Goal: Task Accomplishment & Management: Manage account settings

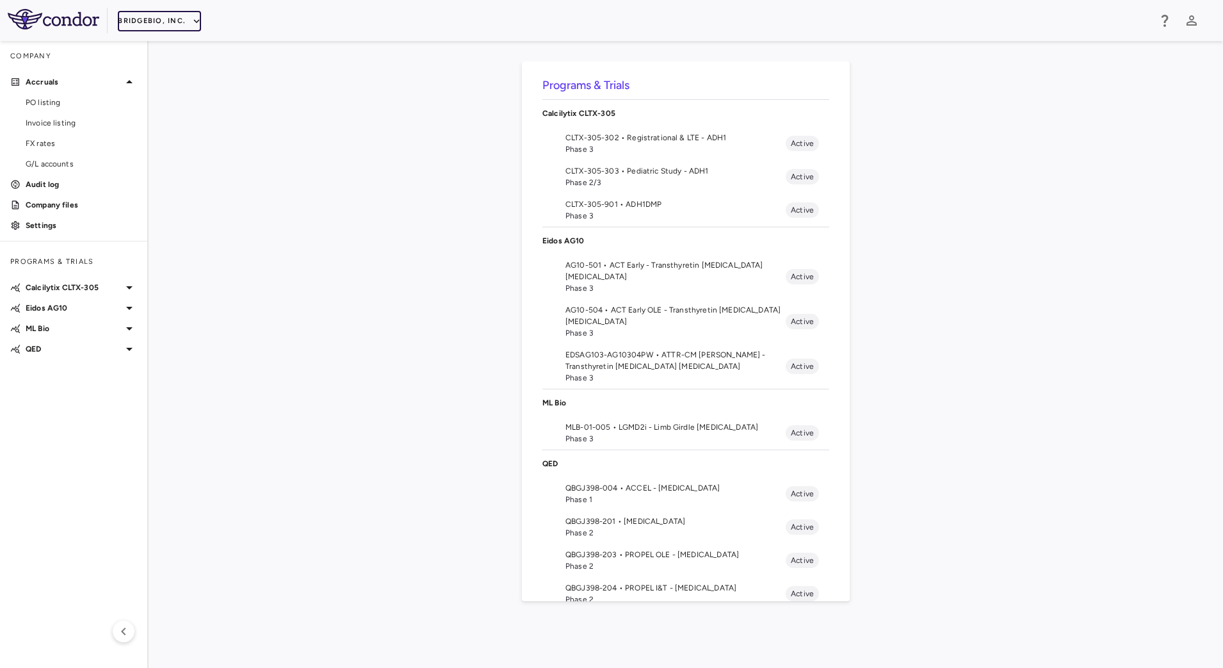
click at [192, 17] on icon "button" at bounding box center [197, 21] width 12 height 12
click at [166, 60] on li "Acelyrin - CMC" at bounding box center [171, 65] width 107 height 19
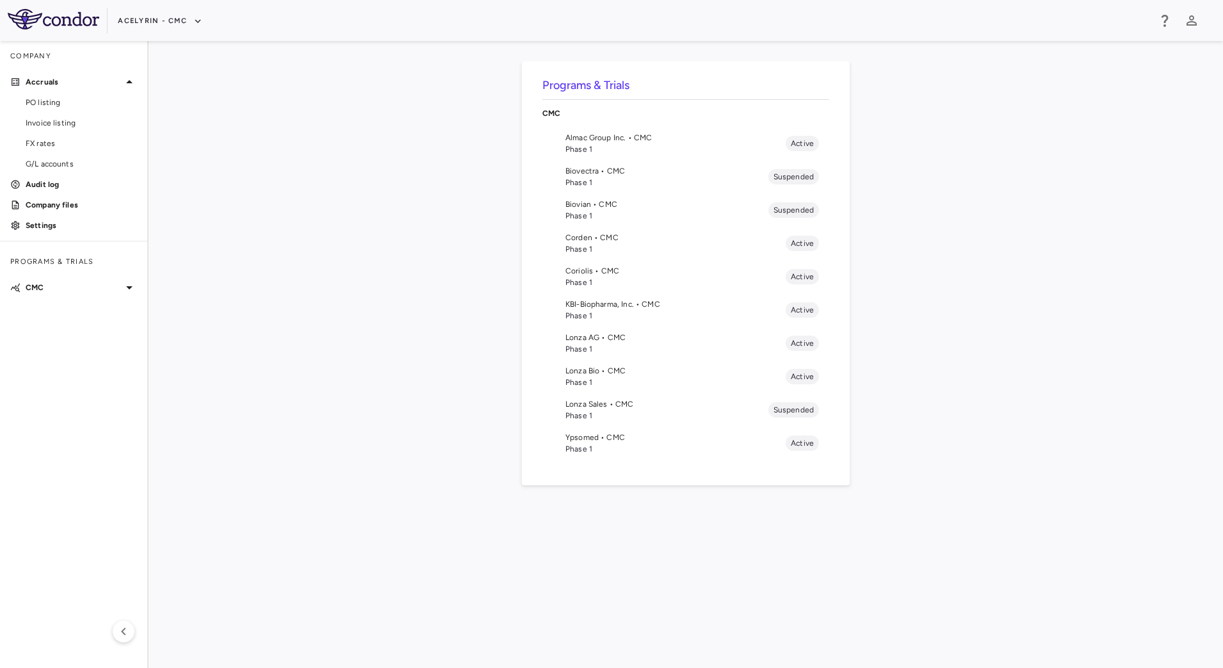
click at [618, 145] on span "Phase 1" at bounding box center [675, 149] width 220 height 12
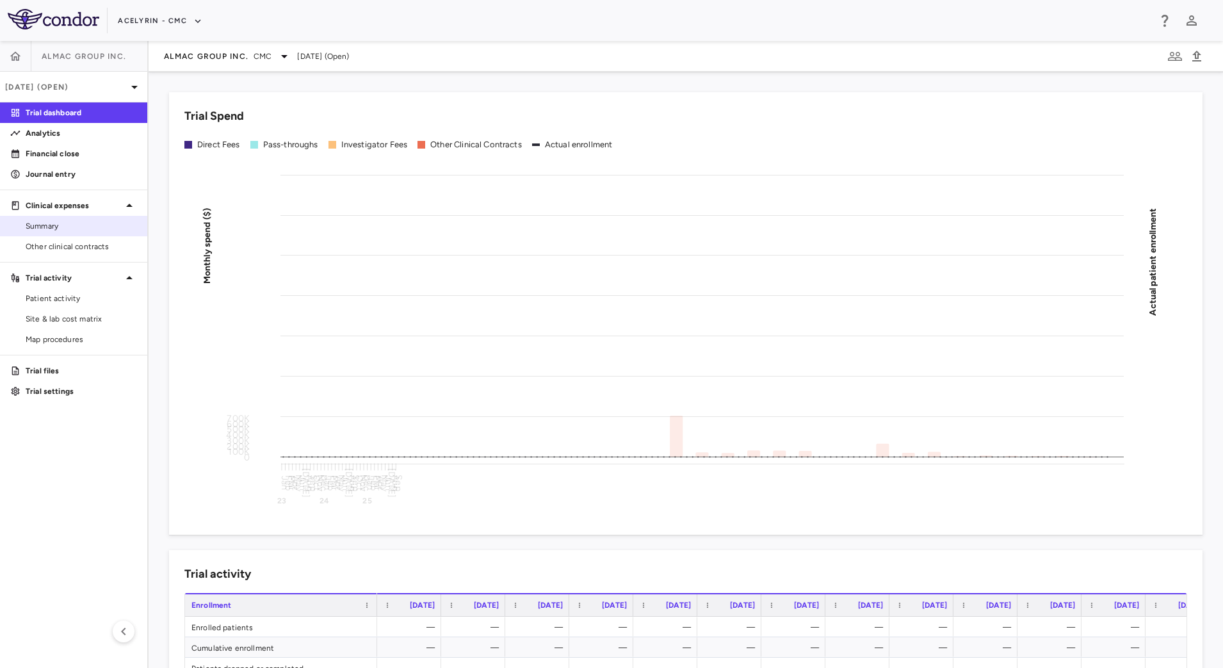
click at [85, 229] on span "Summary" at bounding box center [81, 226] width 111 height 12
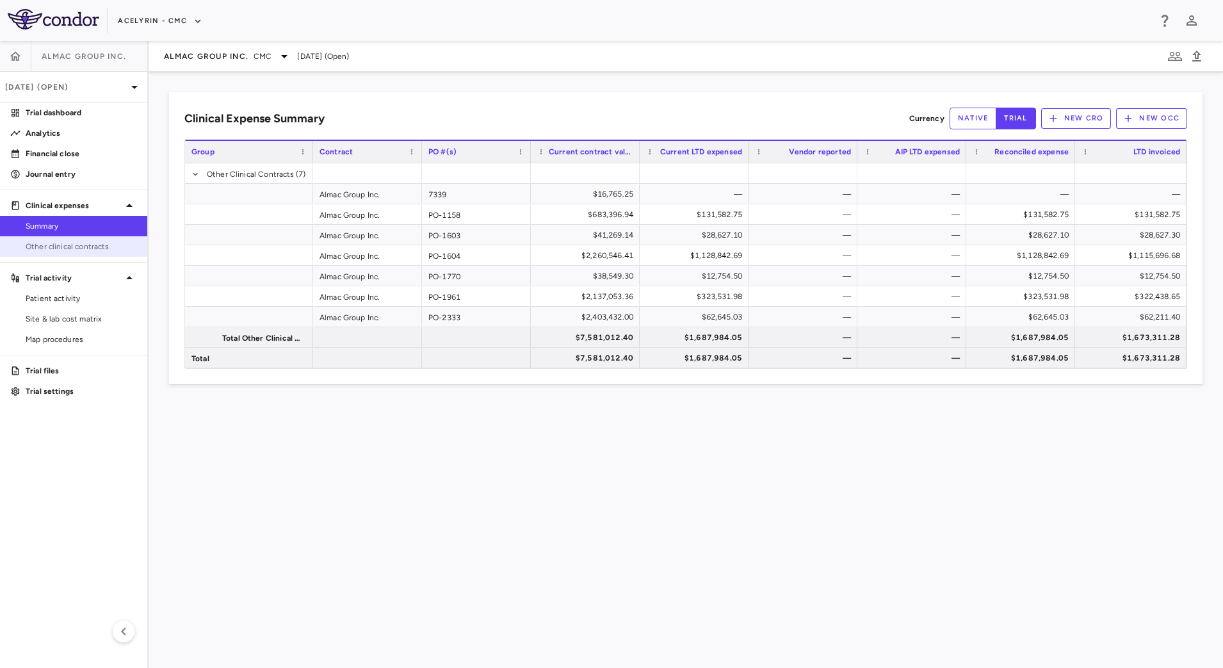
click at [97, 244] on span "Other clinical contracts" at bounding box center [81, 247] width 111 height 12
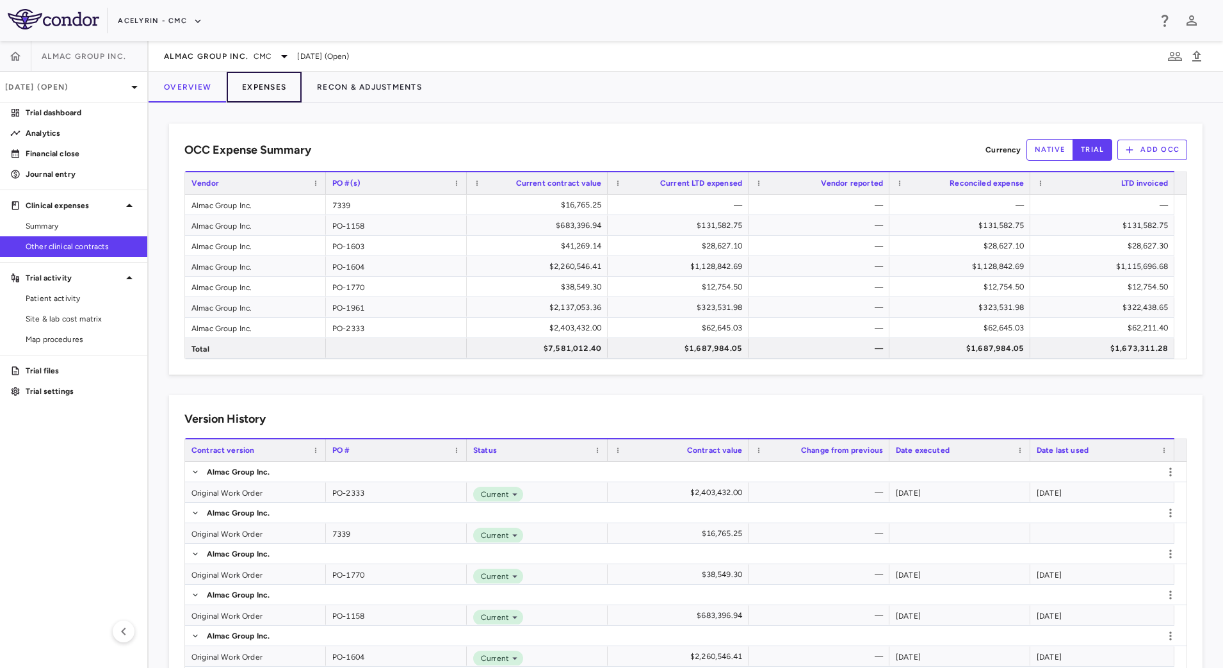
click at [252, 89] on button "Expenses" at bounding box center [264, 87] width 75 height 31
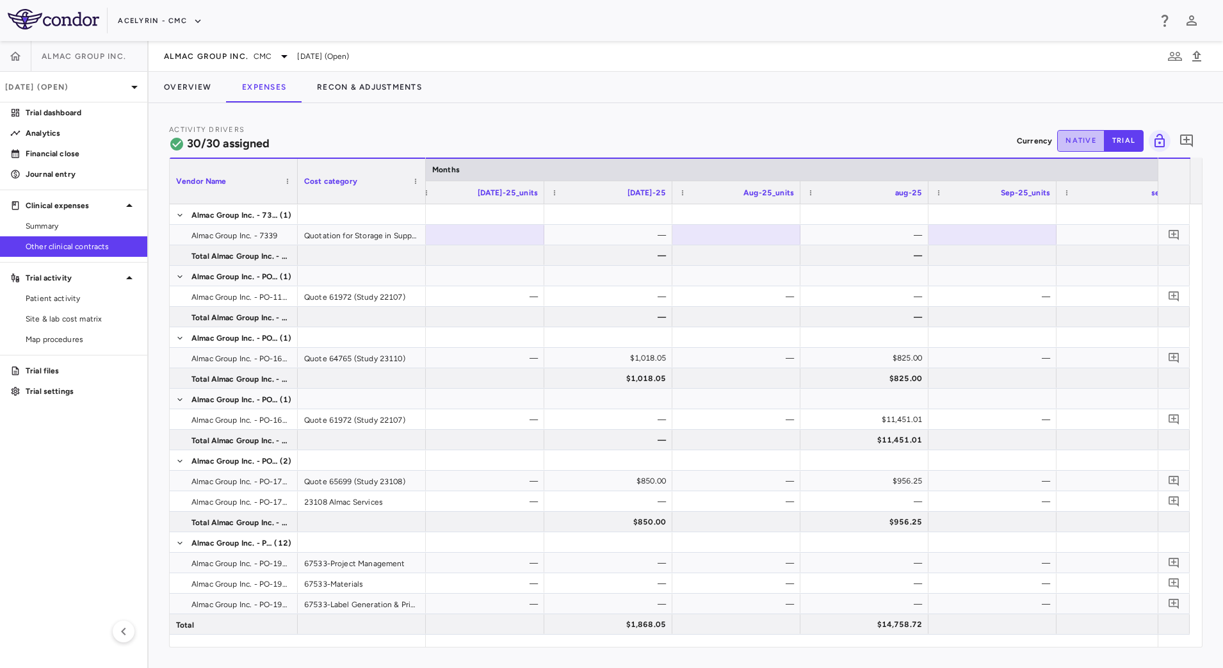
click at [1082, 136] on button "native" at bounding box center [1080, 141] width 47 height 22
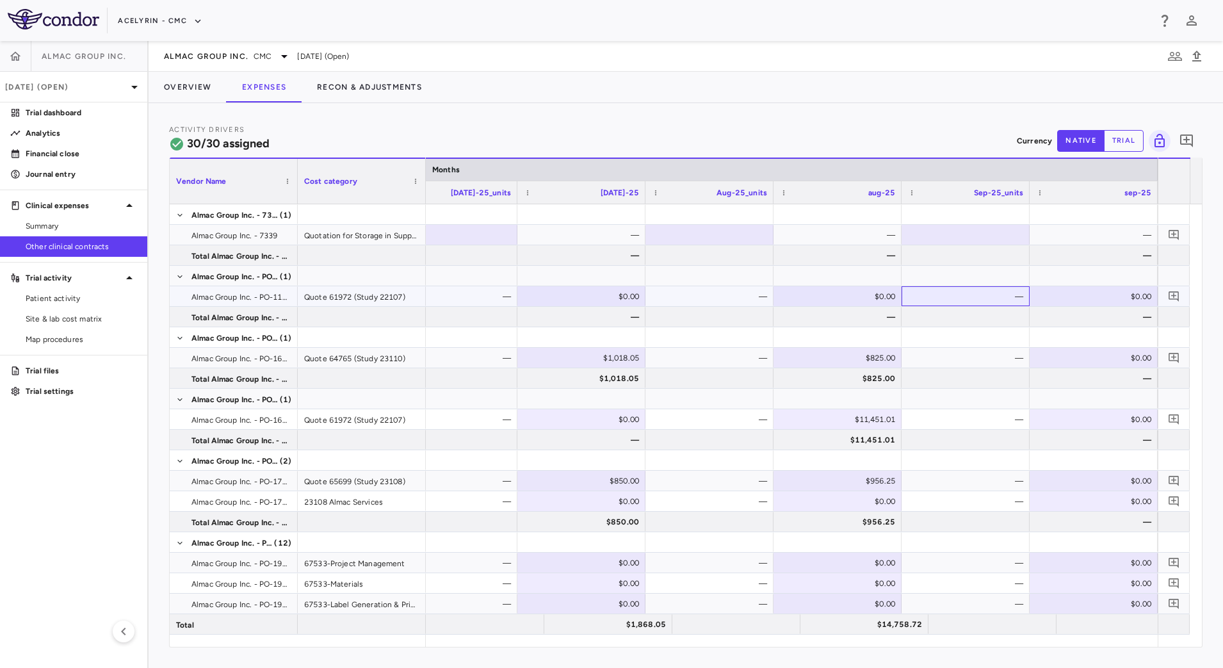
click at [964, 299] on div "—" at bounding box center [968, 296] width 110 height 20
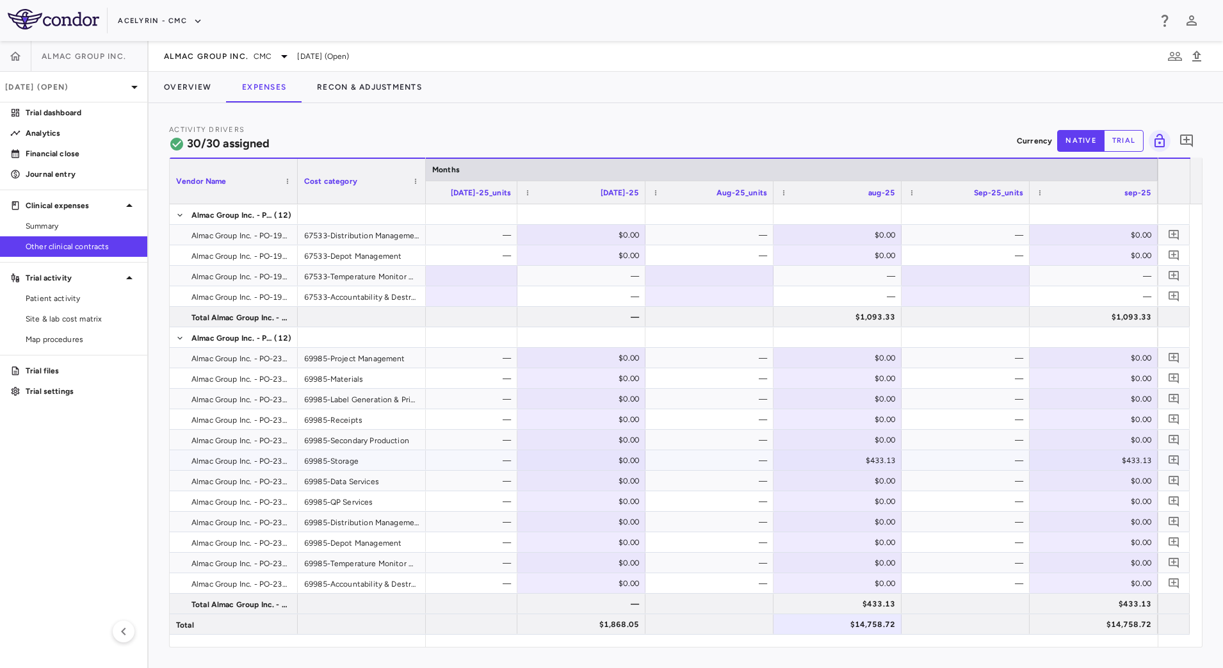
scroll to position [92, 0]
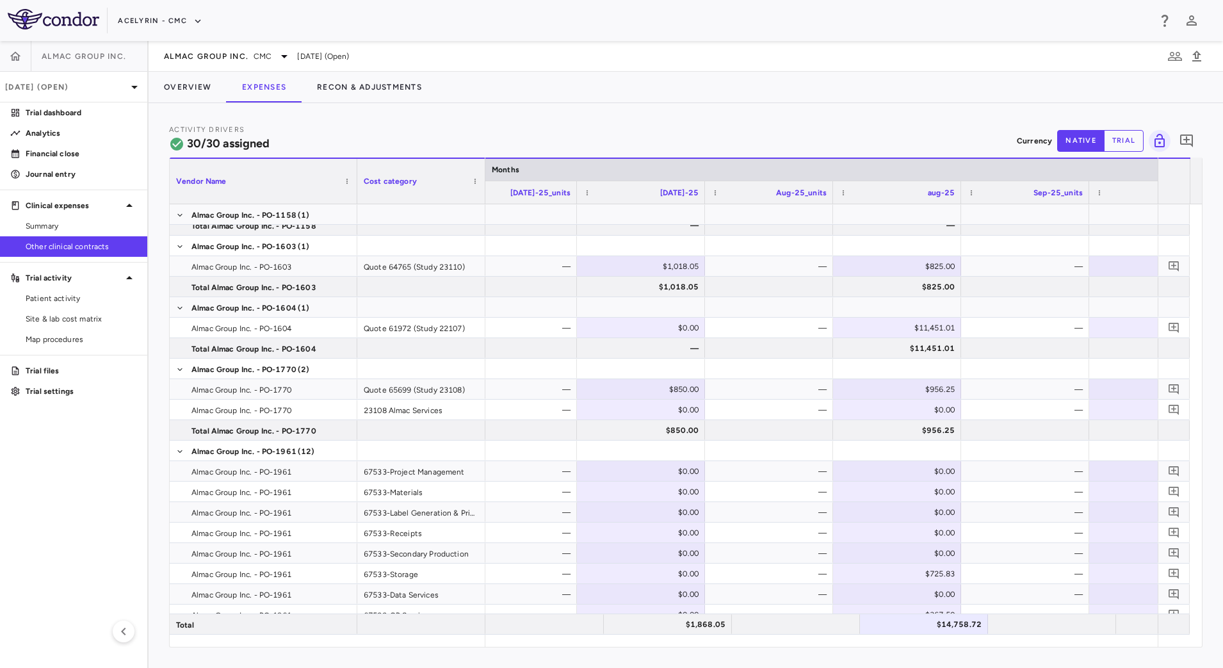
drag, startPoint x: 297, startPoint y: 191, endPoint x: 353, endPoint y: 205, distance: 57.5
click at [354, 204] on div "Vendor Name Cost category Months jun-25" at bounding box center [686, 402] width 1032 height 489
click at [987, 332] on div "—" at bounding box center [1025, 328] width 110 height 20
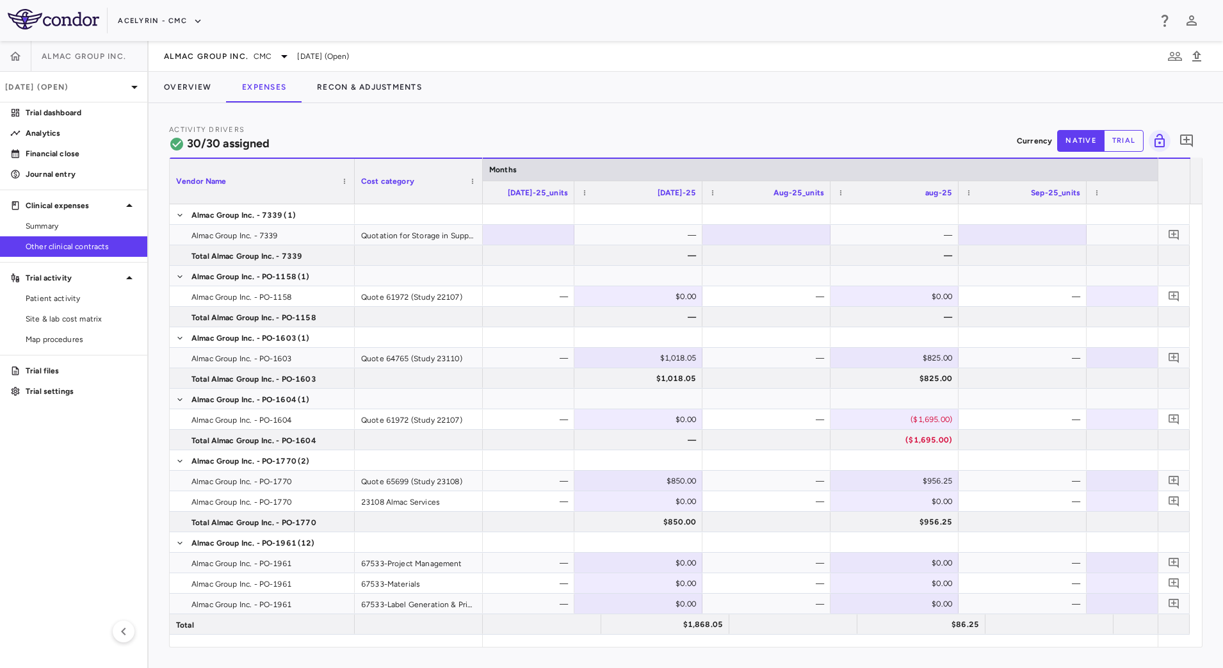
scroll to position [0, 9154]
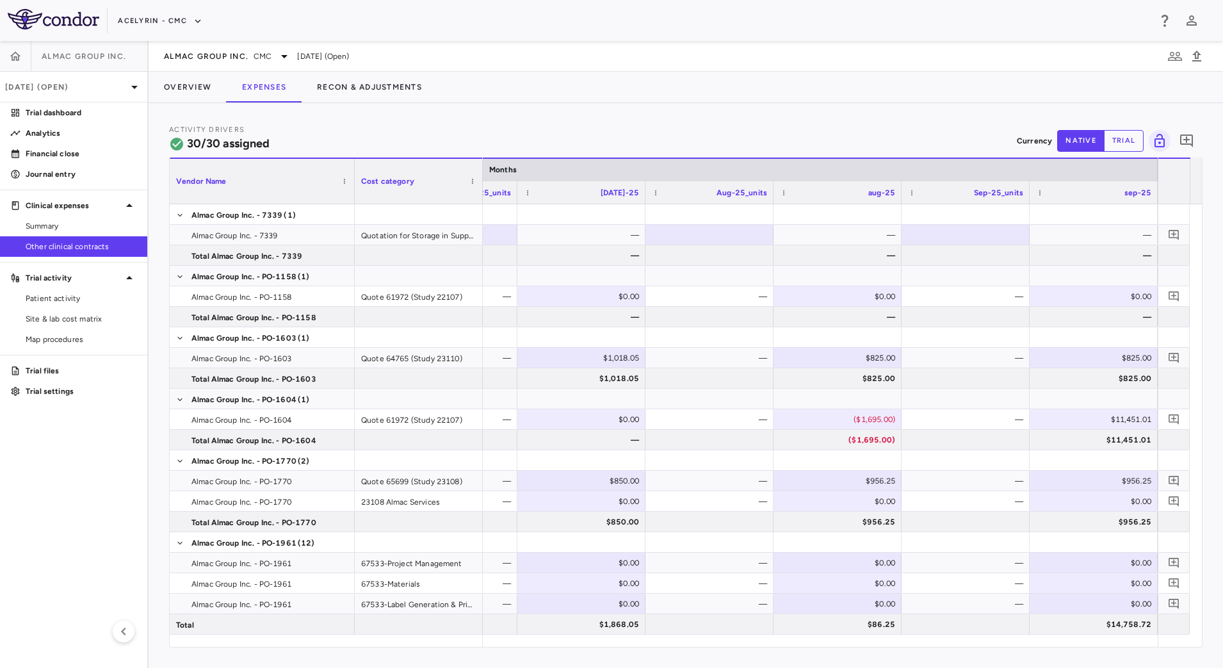
click at [935, 126] on div "Activity Drivers 30/30 assigned Currency native trial 0" at bounding box center [685, 141] width 1033 height 34
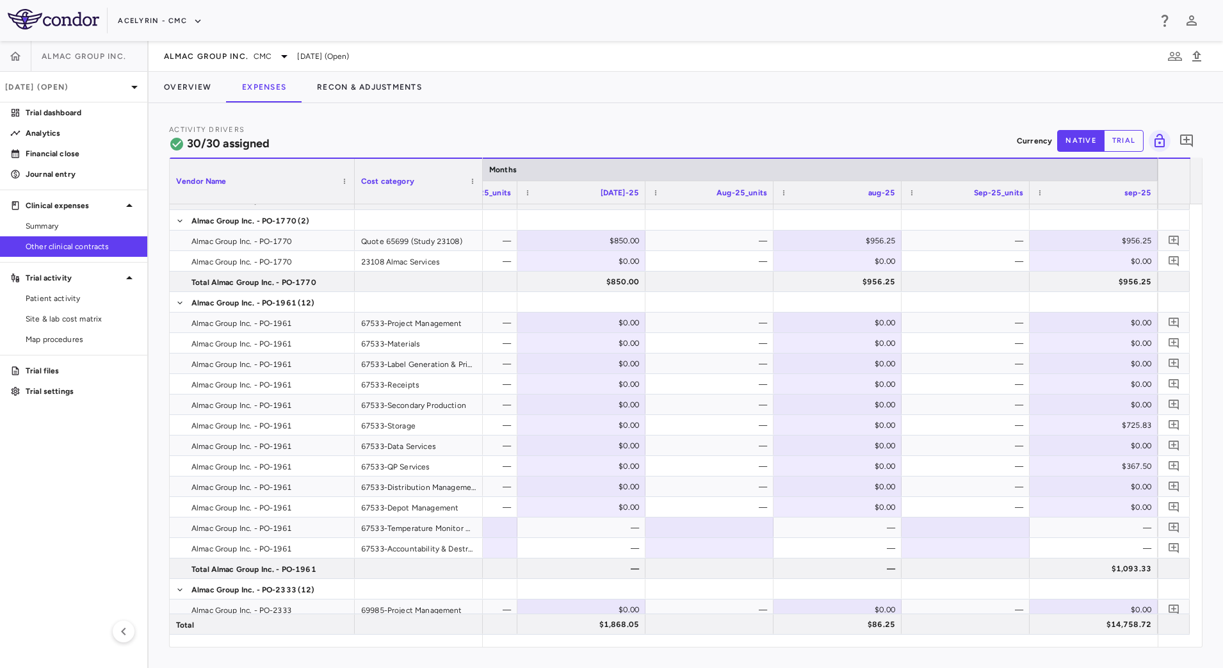
scroll to position [0, 0]
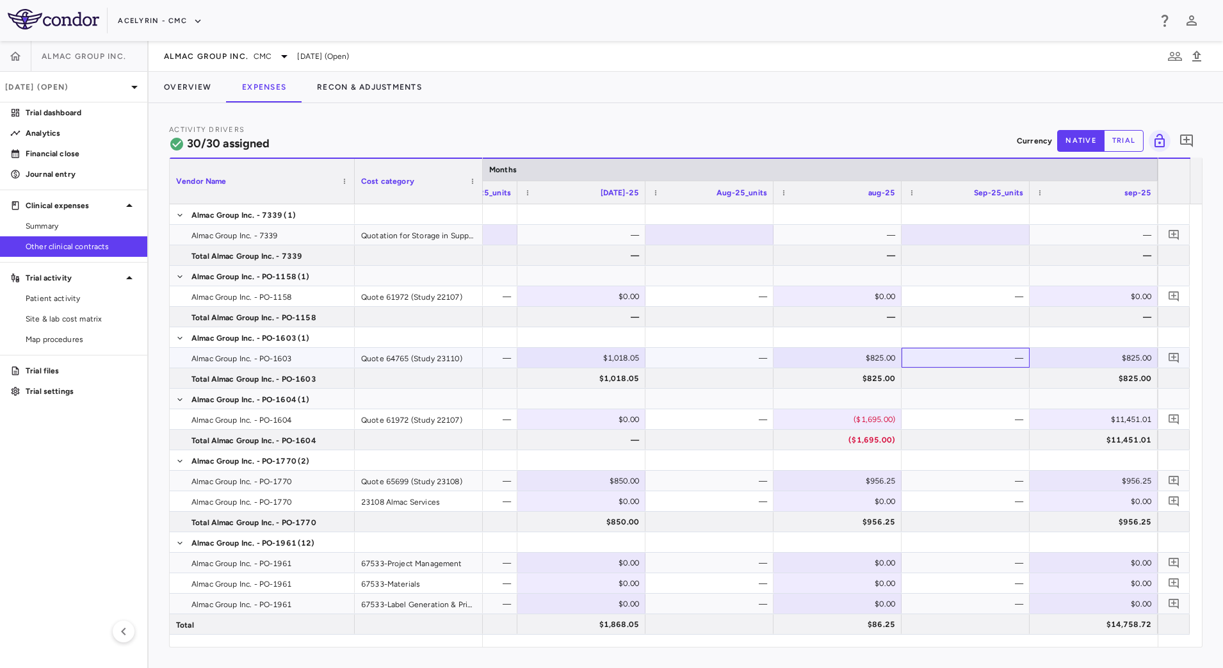
click at [982, 359] on div "—" at bounding box center [968, 358] width 110 height 20
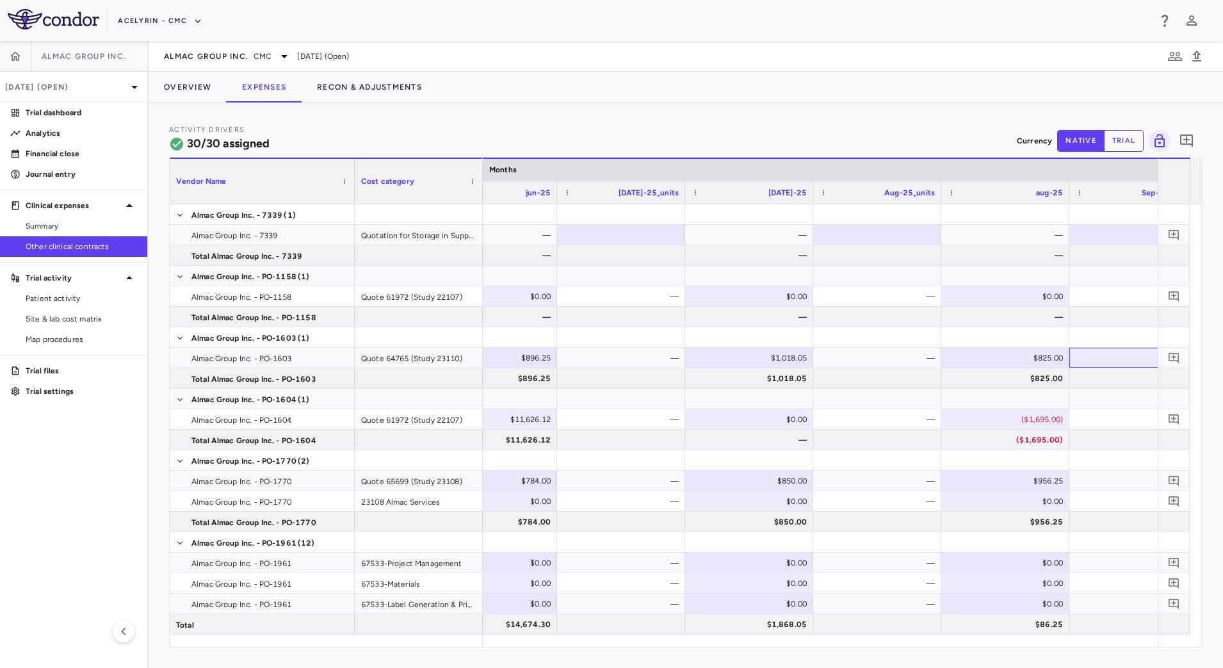
scroll to position [0, 8759]
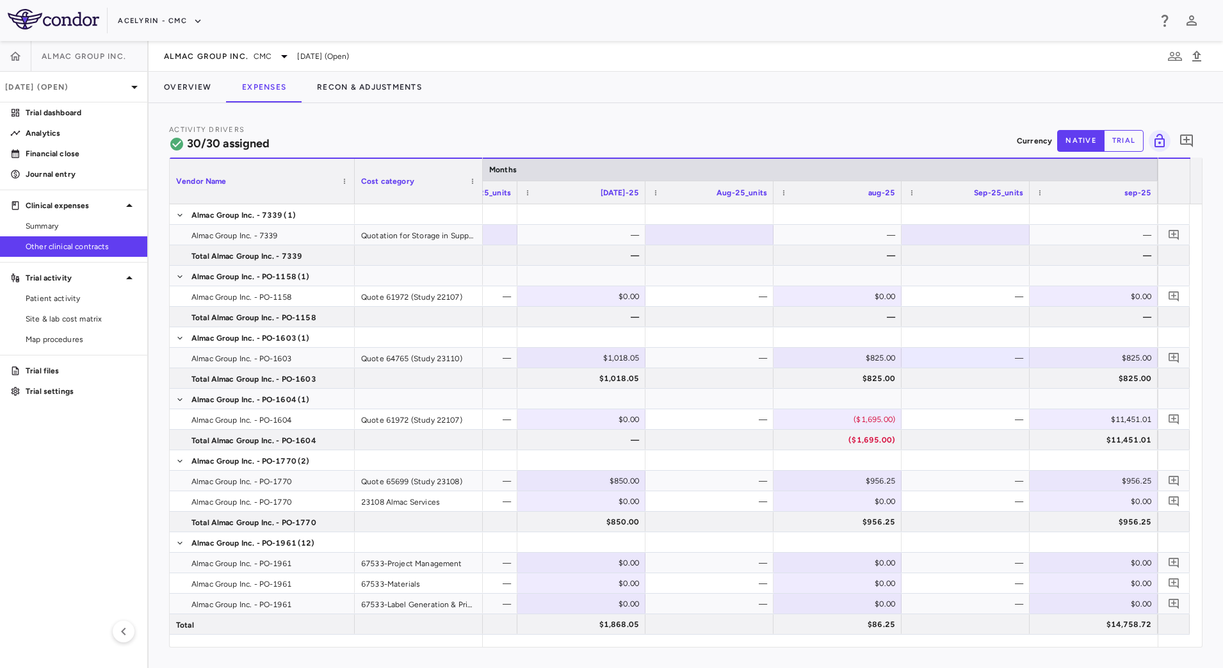
click at [978, 652] on div "Activity Drivers 30/30 assigned Currency native trial 0 Press ENTER to sort. Pr…" at bounding box center [686, 385] width 1074 height 565
click at [53, 170] on p "Journal entry" at bounding box center [81, 174] width 111 height 12
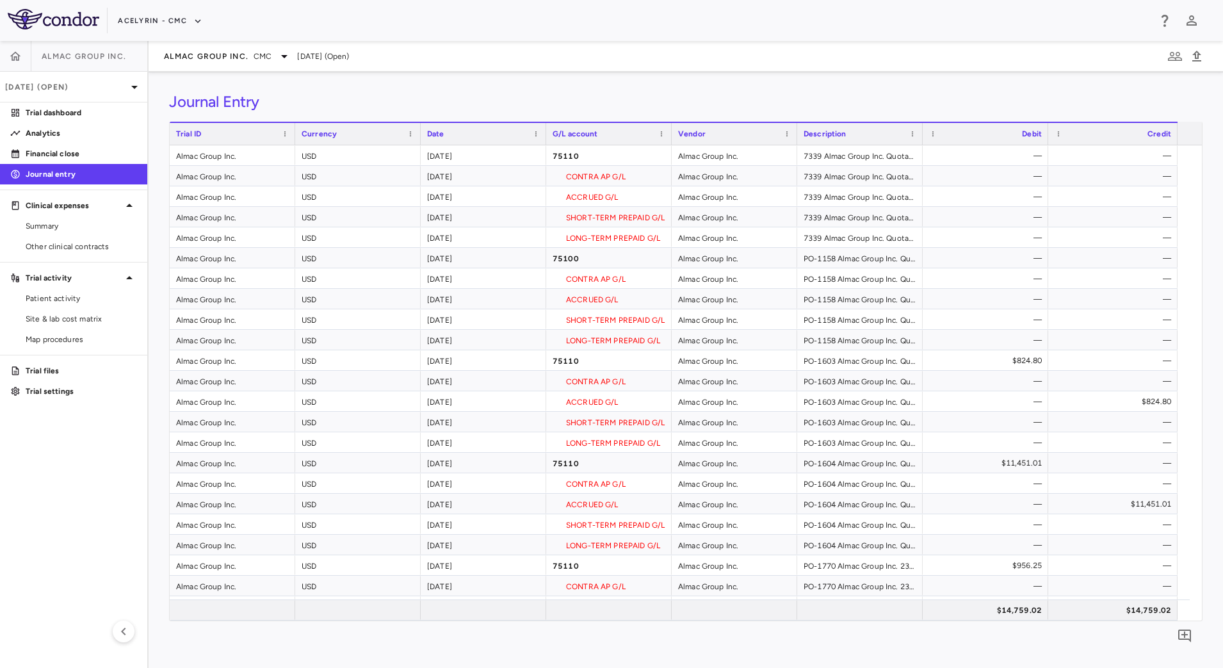
click at [703, 638] on div "Drag here to set row groups Drag here to set column labels Trial ID Currency Da…" at bounding box center [685, 399] width 1033 height 555
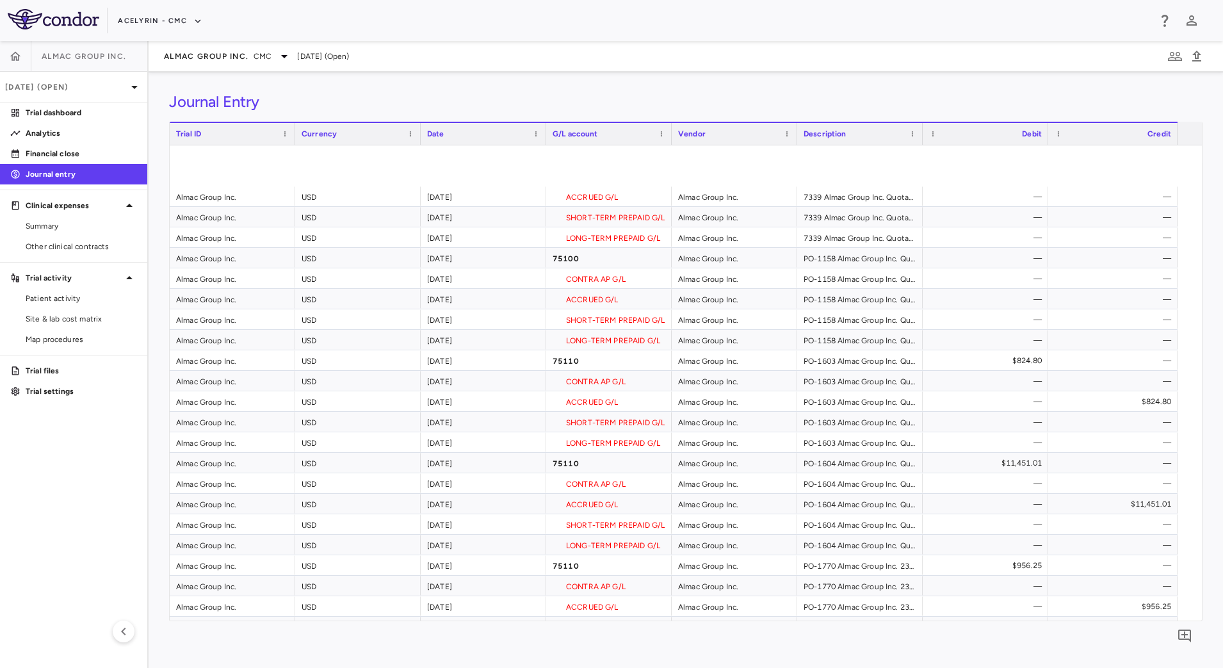
scroll to position [263, 0]
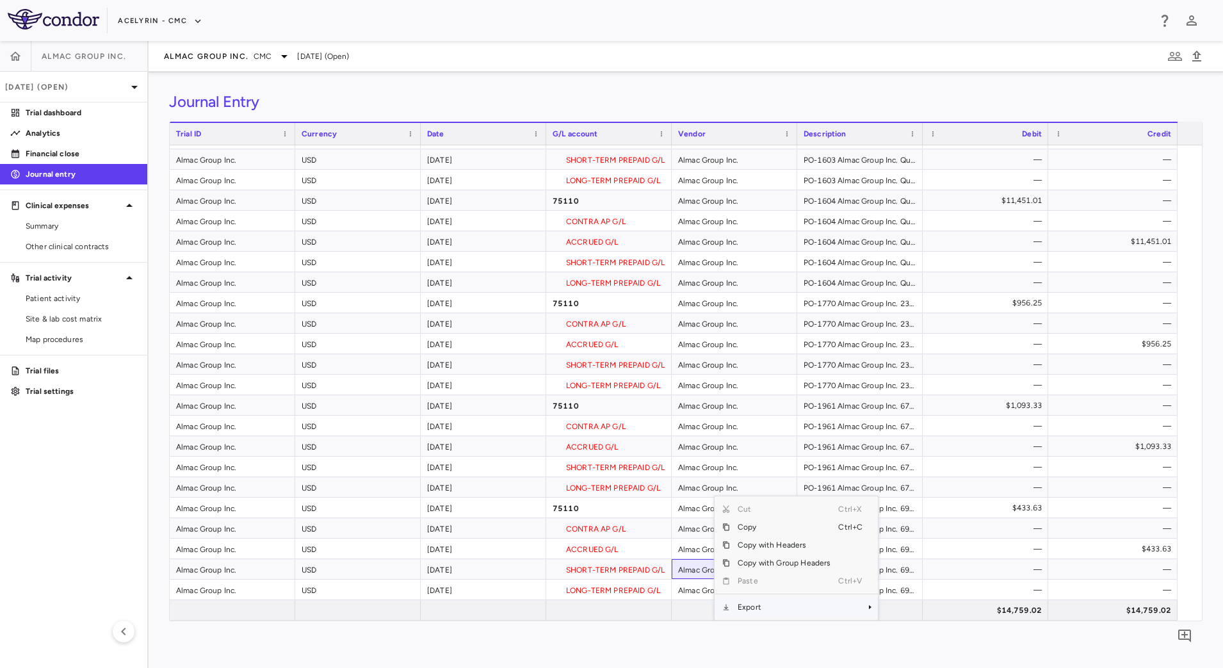
drag, startPoint x: 782, startPoint y: 606, endPoint x: 794, endPoint y: 606, distance: 11.5
click at [782, 608] on span "Export" at bounding box center [784, 607] width 108 height 18
click at [909, 590] on span "CSV Export" at bounding box center [921, 589] width 60 height 18
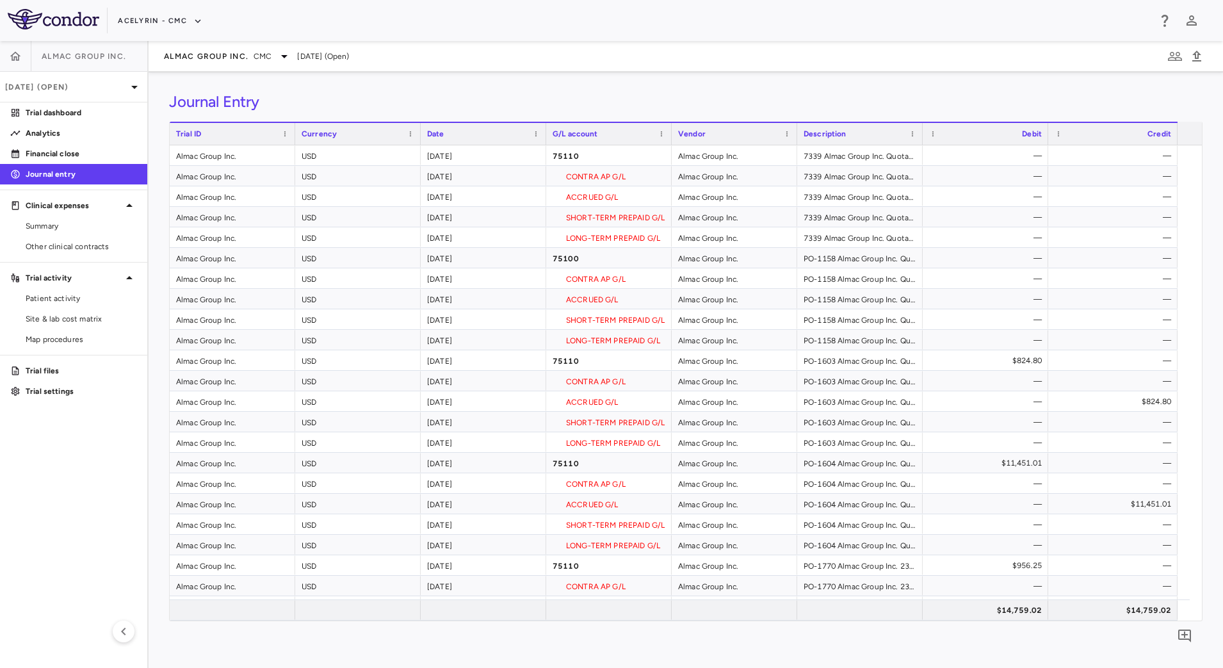
click at [685, 85] on div "Journal Entry Drag here to set row groups Drag here to set column labels Trial …" at bounding box center [686, 370] width 1074 height 596
click at [199, 49] on div "Almac Group Inc. CMC" at bounding box center [228, 56] width 128 height 15
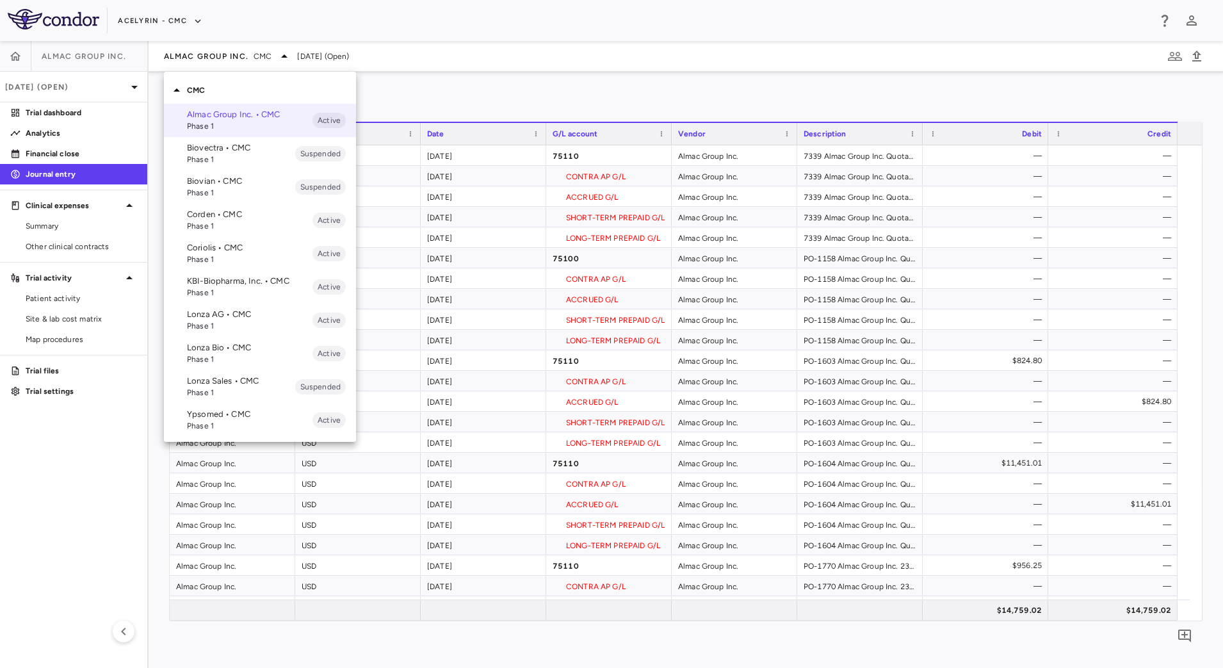
click at [241, 276] on p "KBI-Biopharma, Inc. • CMC" at bounding box center [250, 281] width 126 height 12
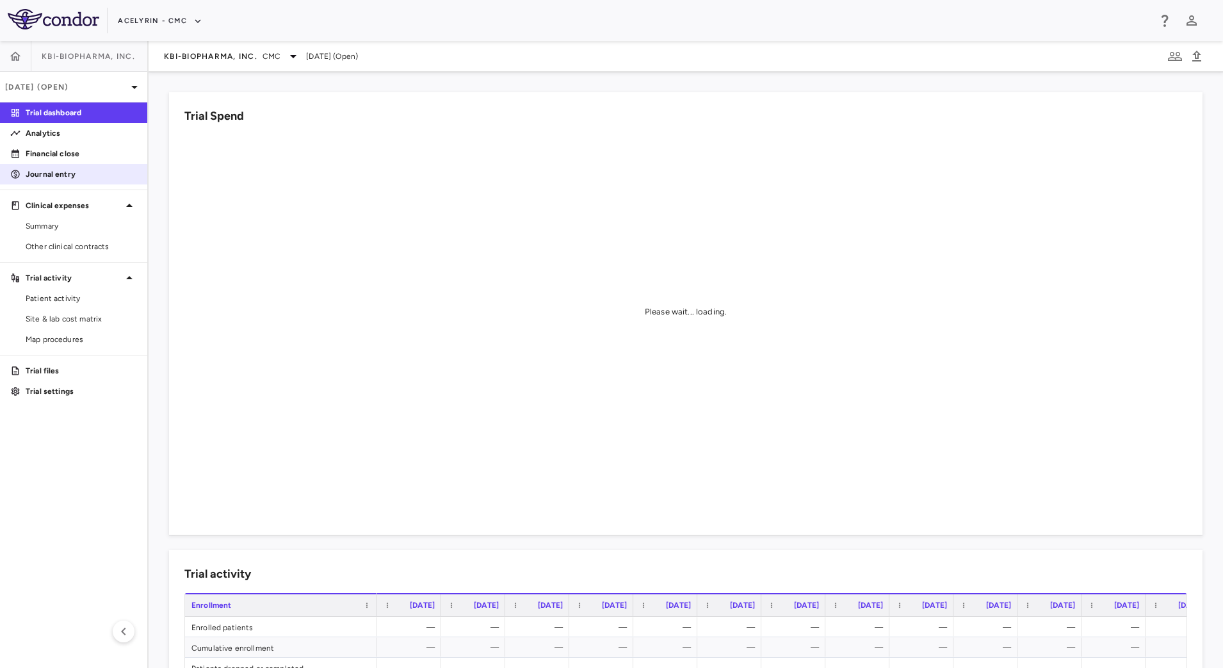
click at [91, 179] on p "Journal entry" at bounding box center [81, 174] width 111 height 12
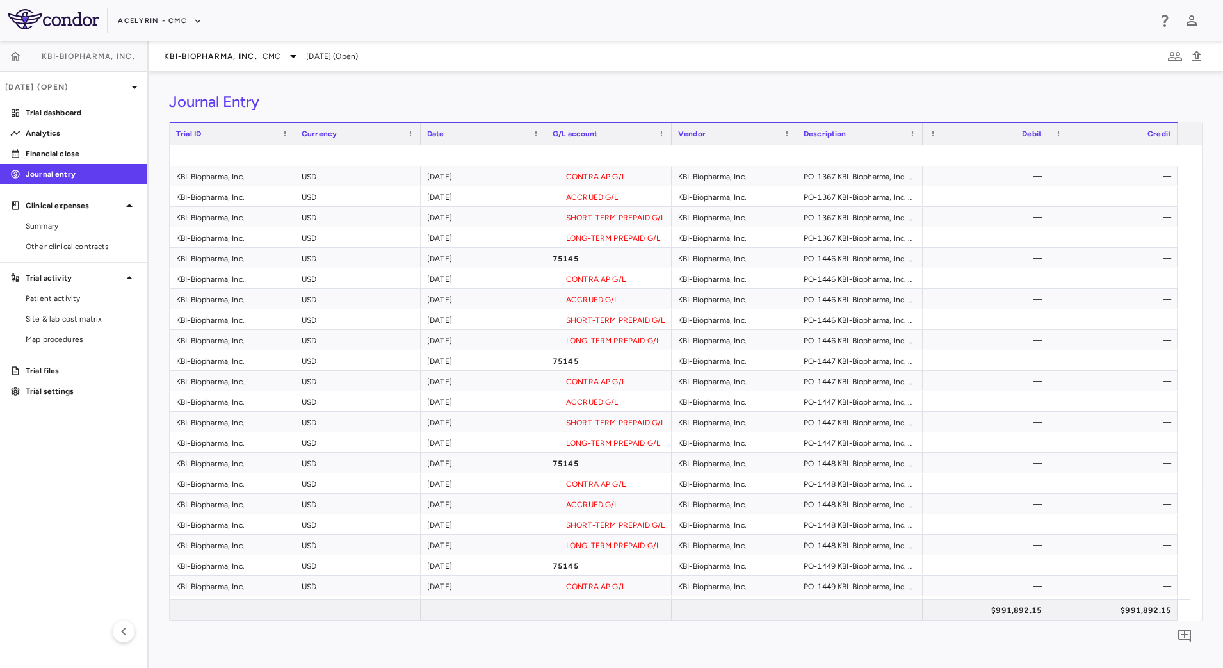
scroll to position [400, 0]
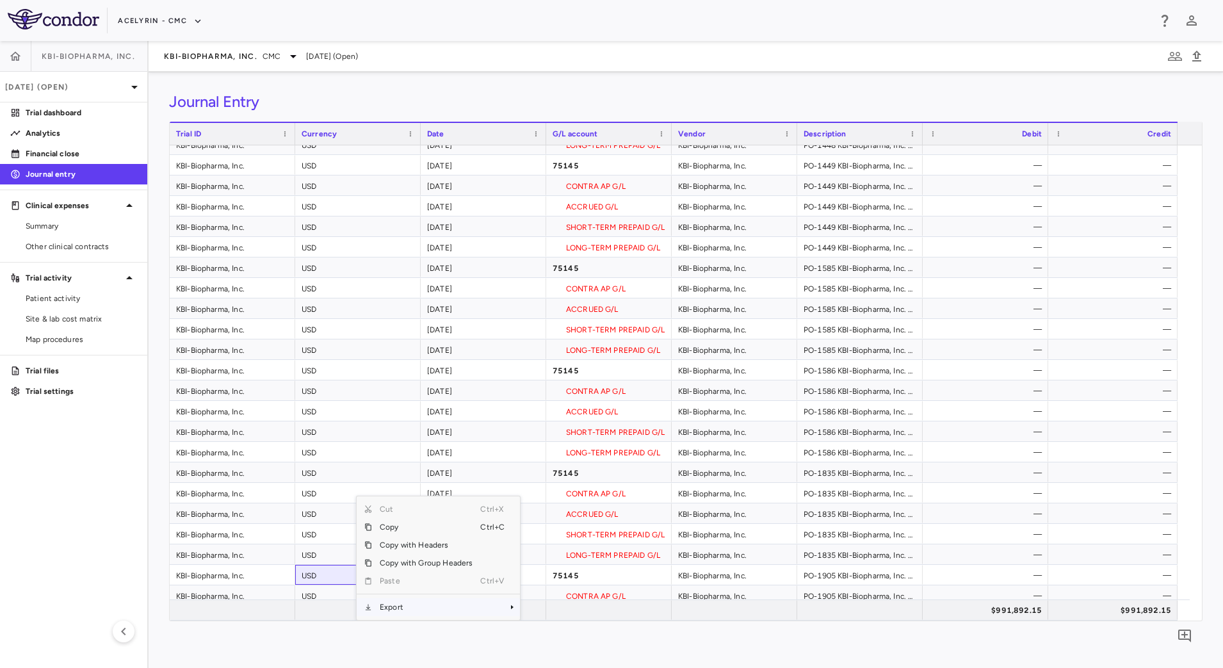
click at [423, 604] on span "Export" at bounding box center [426, 607] width 108 height 18
click at [555, 591] on span "CSV Export" at bounding box center [563, 589] width 60 height 18
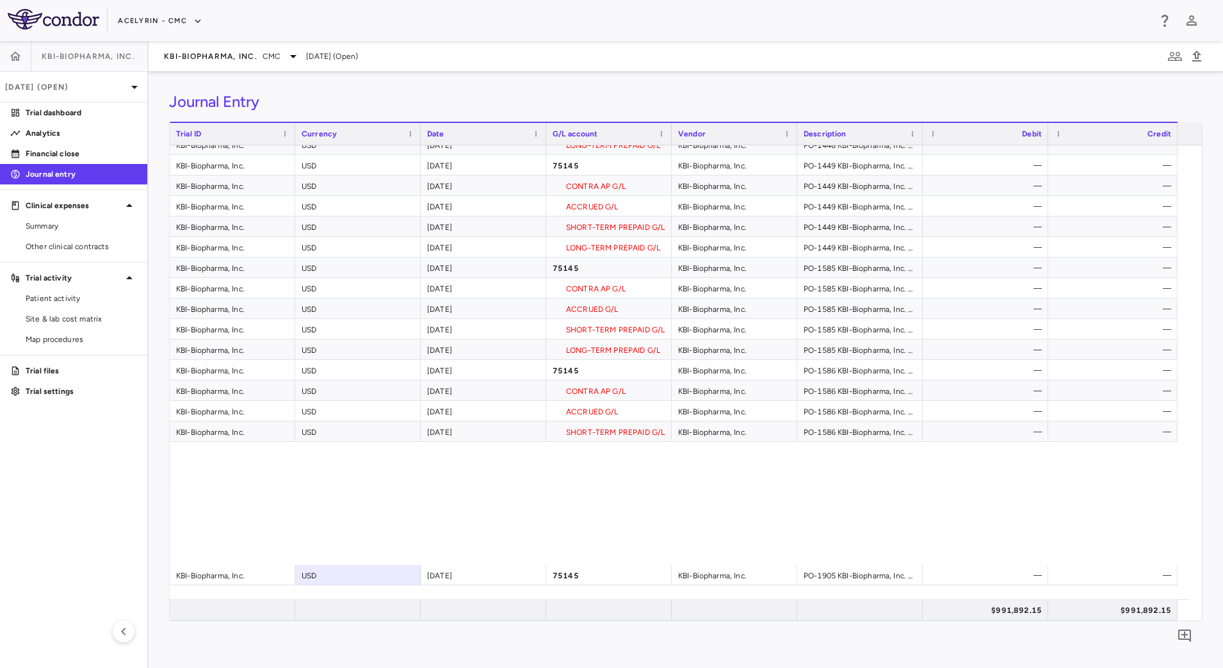
scroll to position [0, 0]
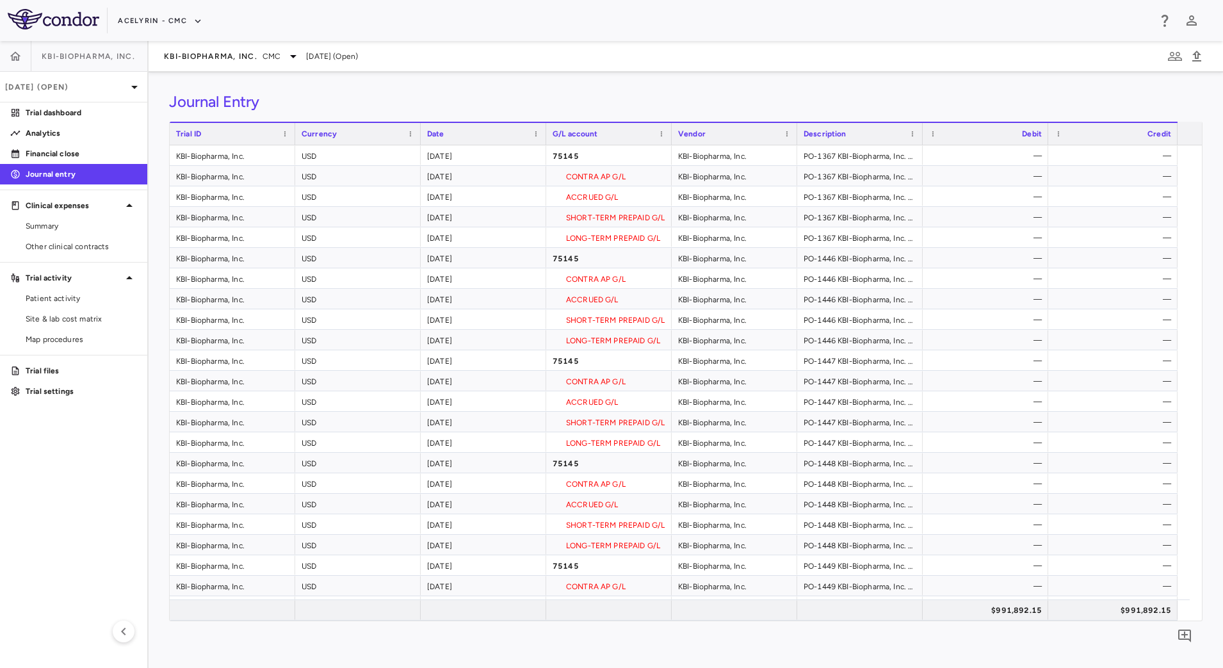
click at [645, 101] on div "Journal Entry" at bounding box center [685, 101] width 1033 height 19
click at [216, 49] on div "KBI-Biopharma, Inc. CMC" at bounding box center [232, 56] width 137 height 15
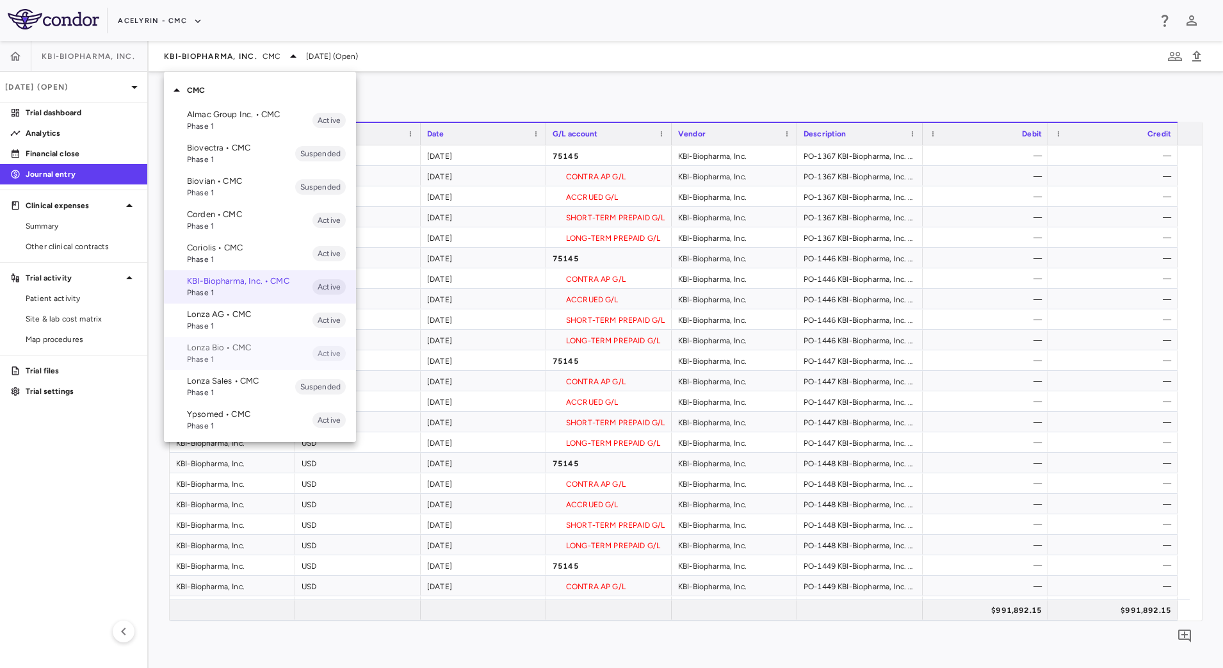
click at [250, 349] on p "Lonza Bio • CMC" at bounding box center [250, 348] width 126 height 12
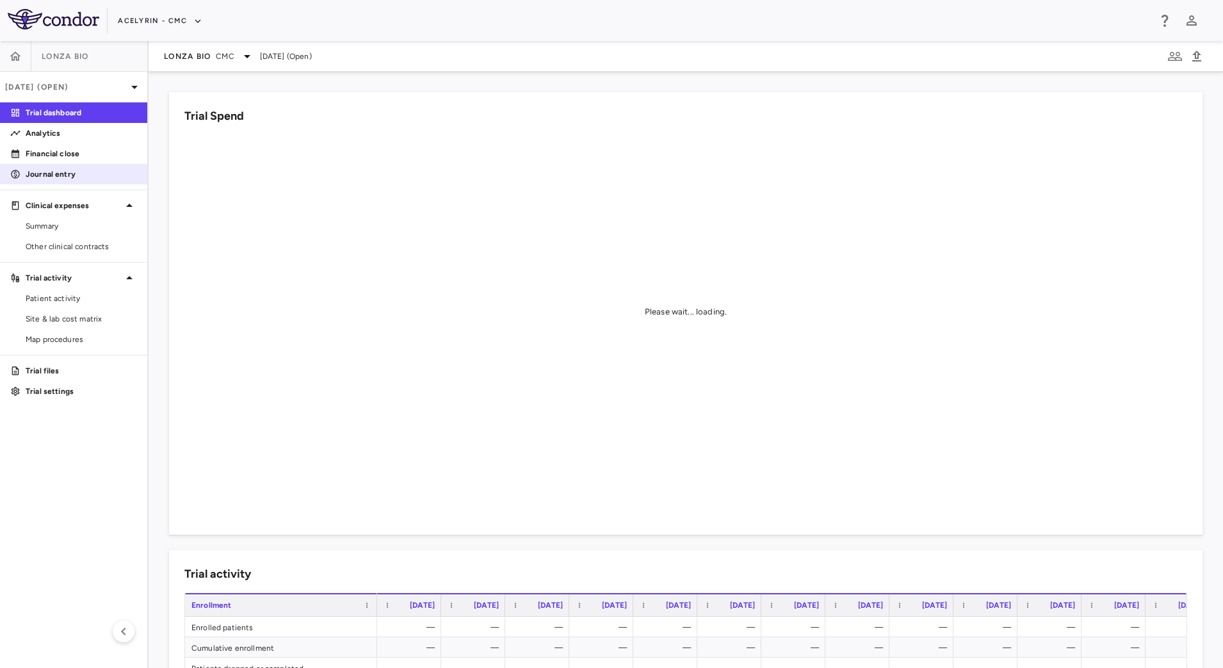
click at [88, 176] on p "Journal entry" at bounding box center [81, 174] width 111 height 12
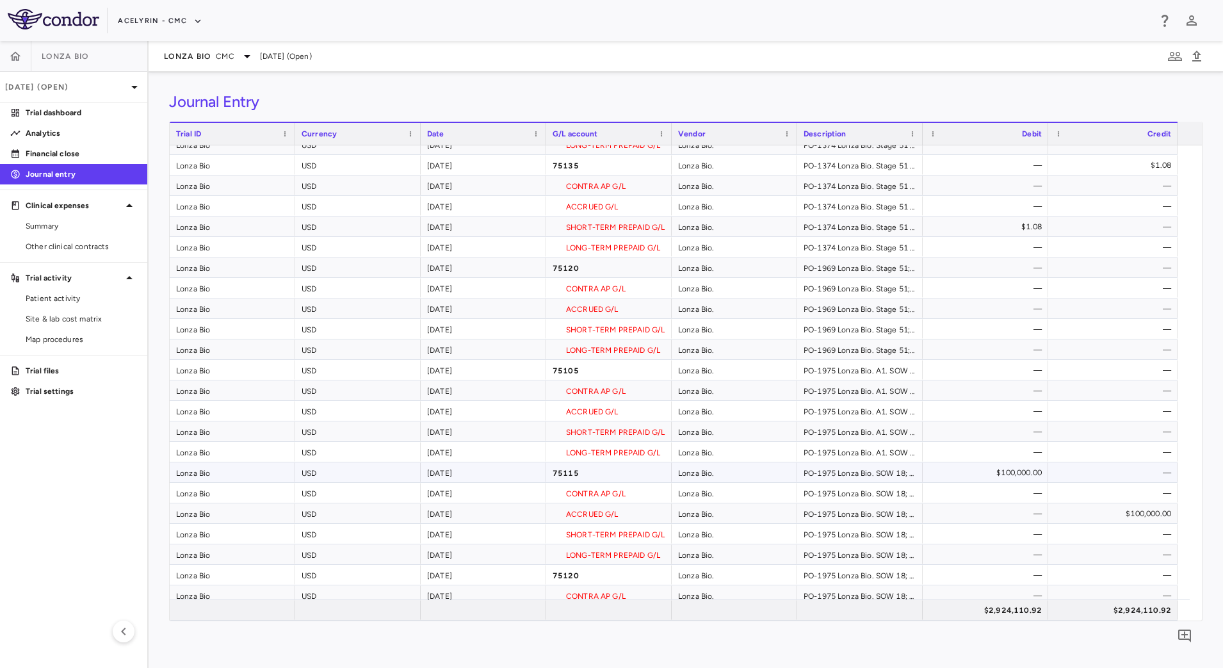
scroll to position [400, 0]
click at [443, 599] on span "Export" at bounding box center [404, 607] width 108 height 18
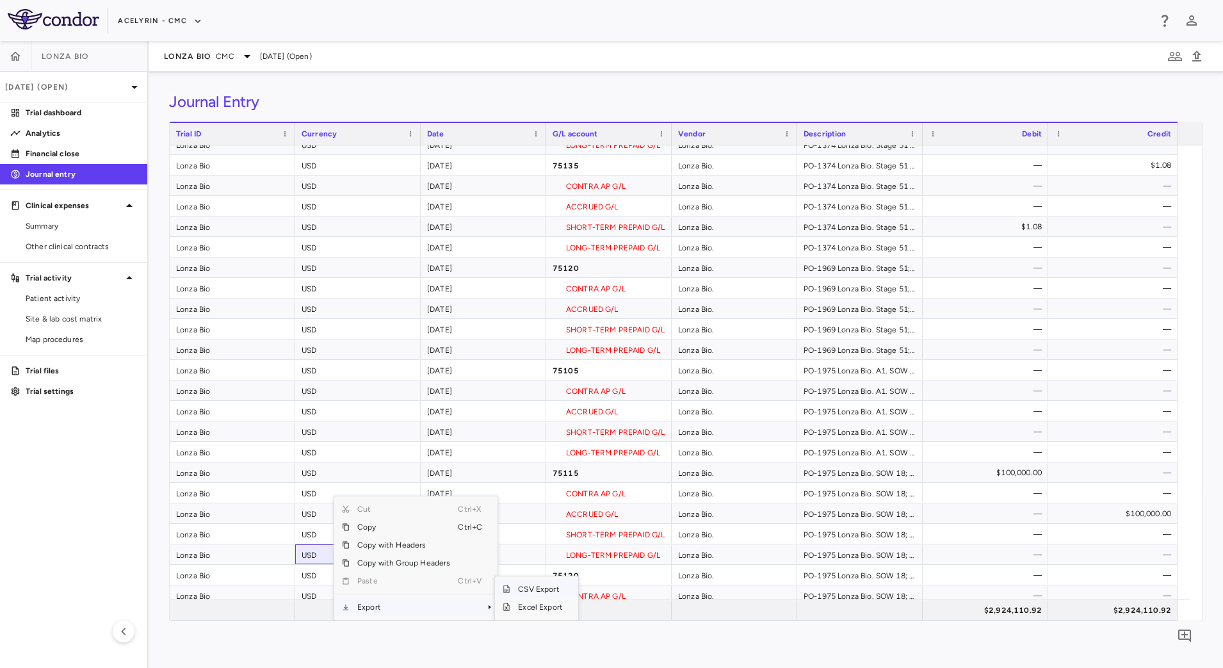
click at [530, 587] on span "CSV Export" at bounding box center [540, 589] width 60 height 18
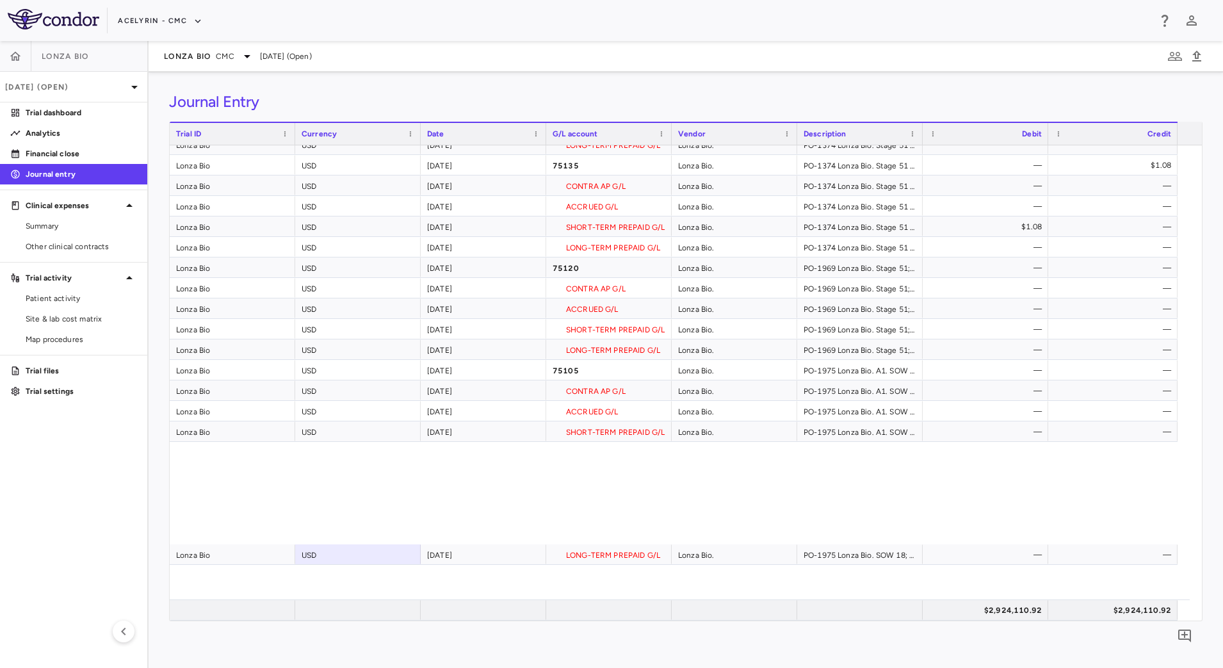
scroll to position [0, 0]
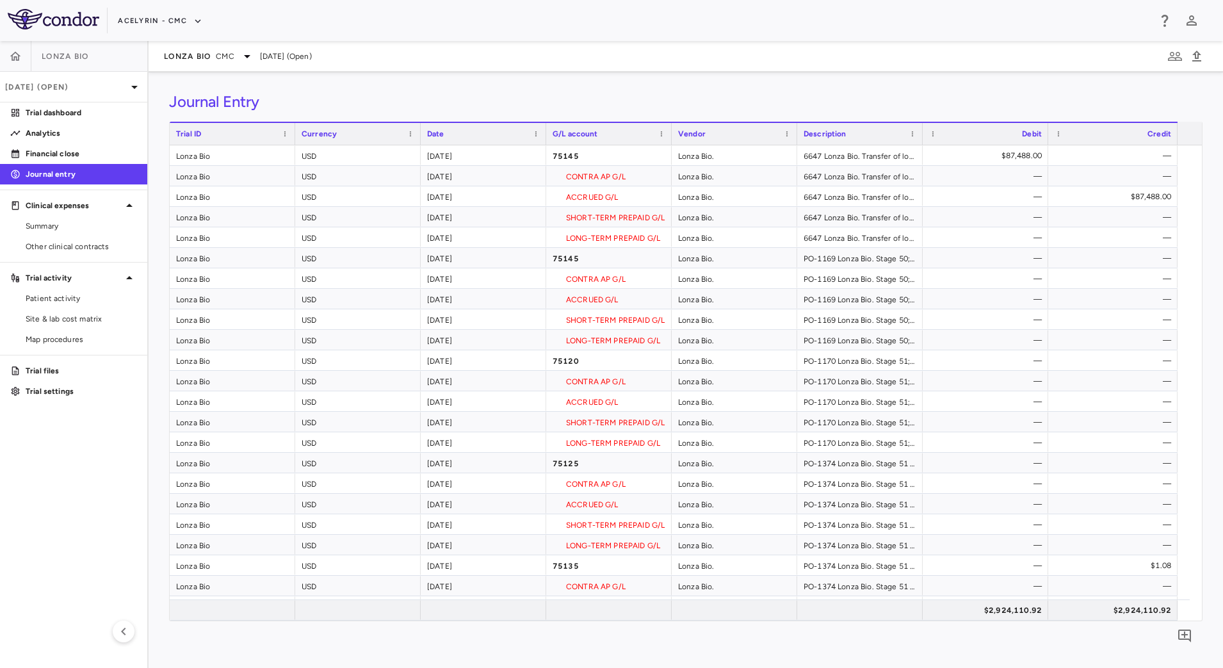
click at [705, 87] on div "Journal Entry Drag here to set row groups Drag here to set column labels Trial …" at bounding box center [686, 370] width 1074 height 596
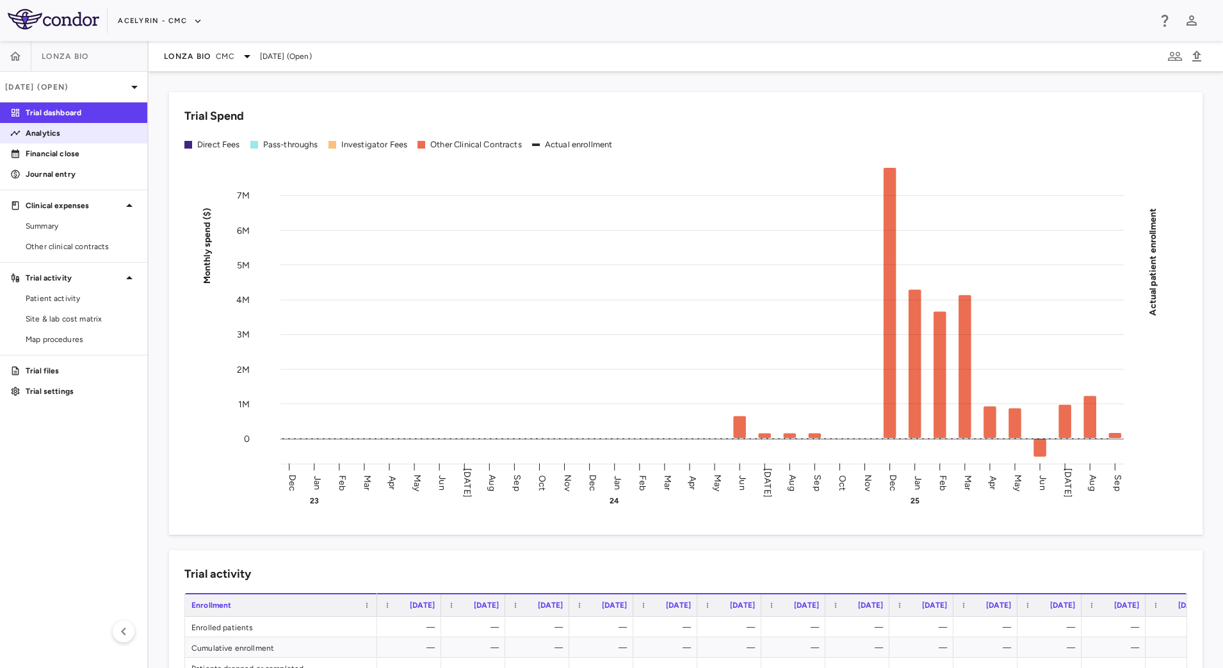
click at [64, 137] on p "Analytics" at bounding box center [81, 133] width 111 height 12
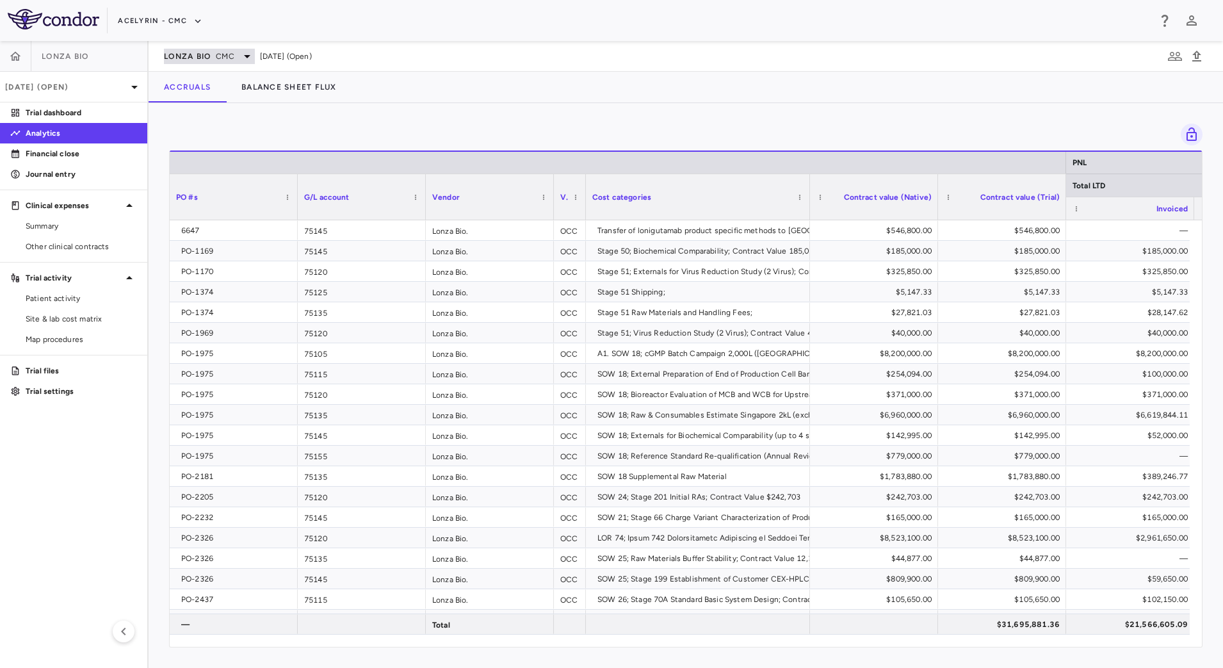
click at [202, 50] on div "Lonza Bio CMC" at bounding box center [209, 56] width 91 height 15
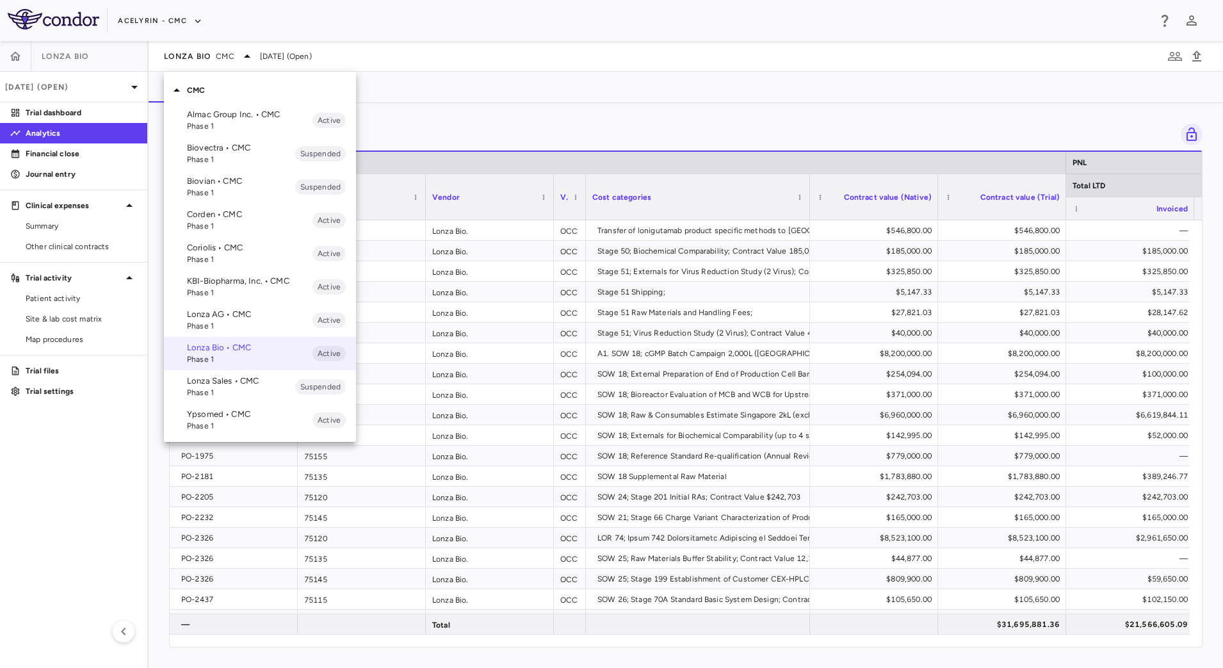
click at [187, 20] on div at bounding box center [611, 334] width 1223 height 668
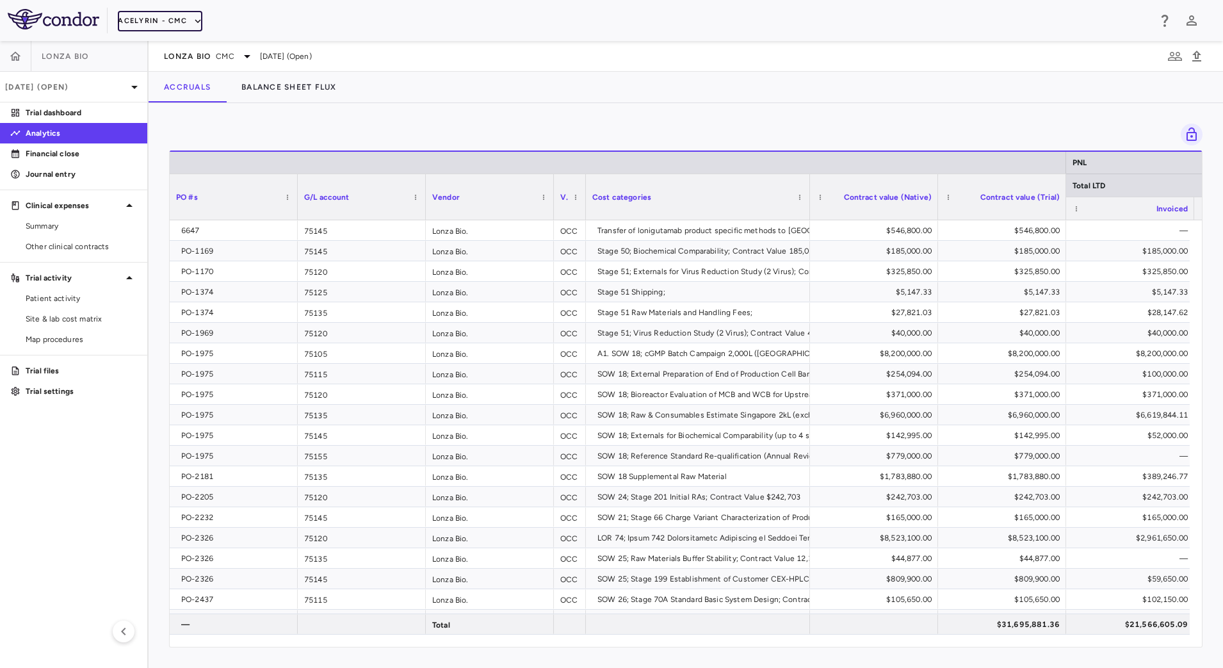
click at [179, 22] on button "Acelyrin - CMC" at bounding box center [160, 21] width 85 height 20
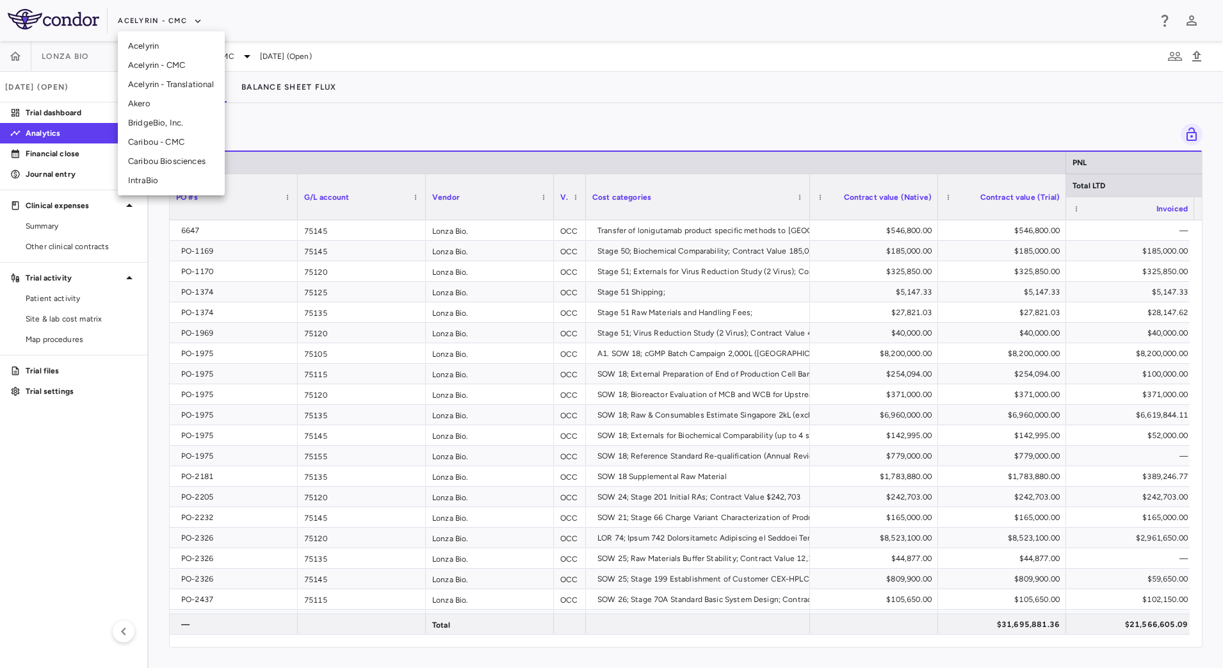
click at [173, 44] on li "Acelyrin" at bounding box center [171, 45] width 107 height 19
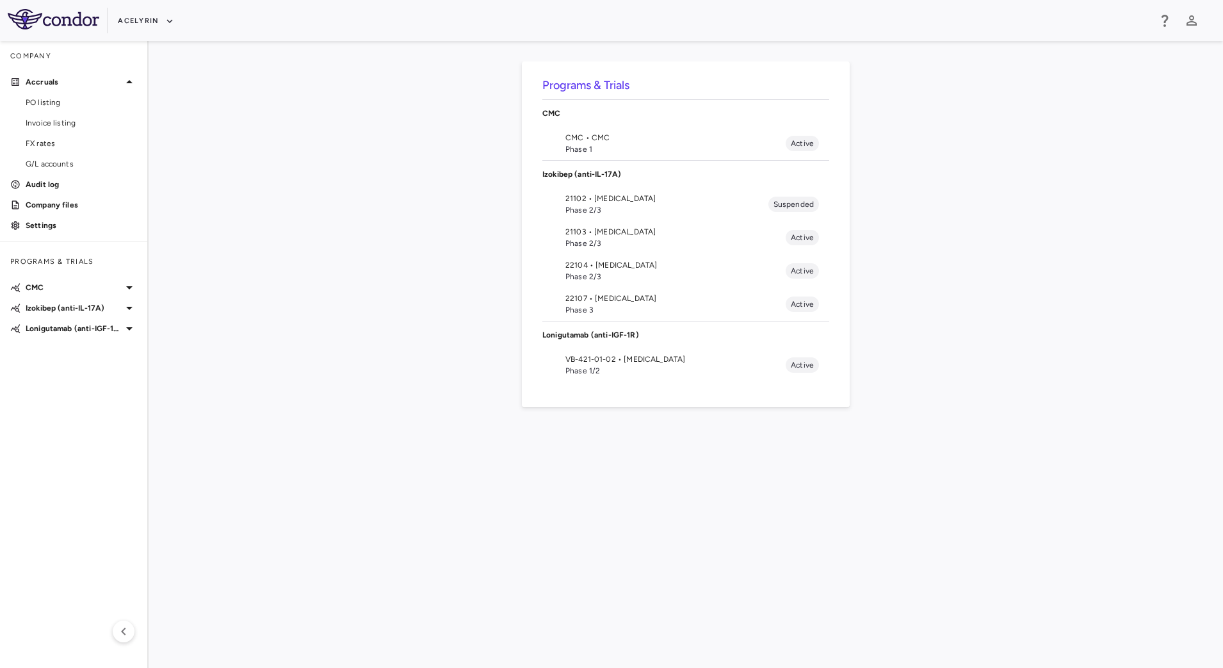
click at [578, 377] on li "VB-421-01-02 • Eye Disease Phase 1/2 Active" at bounding box center [685, 364] width 287 height 33
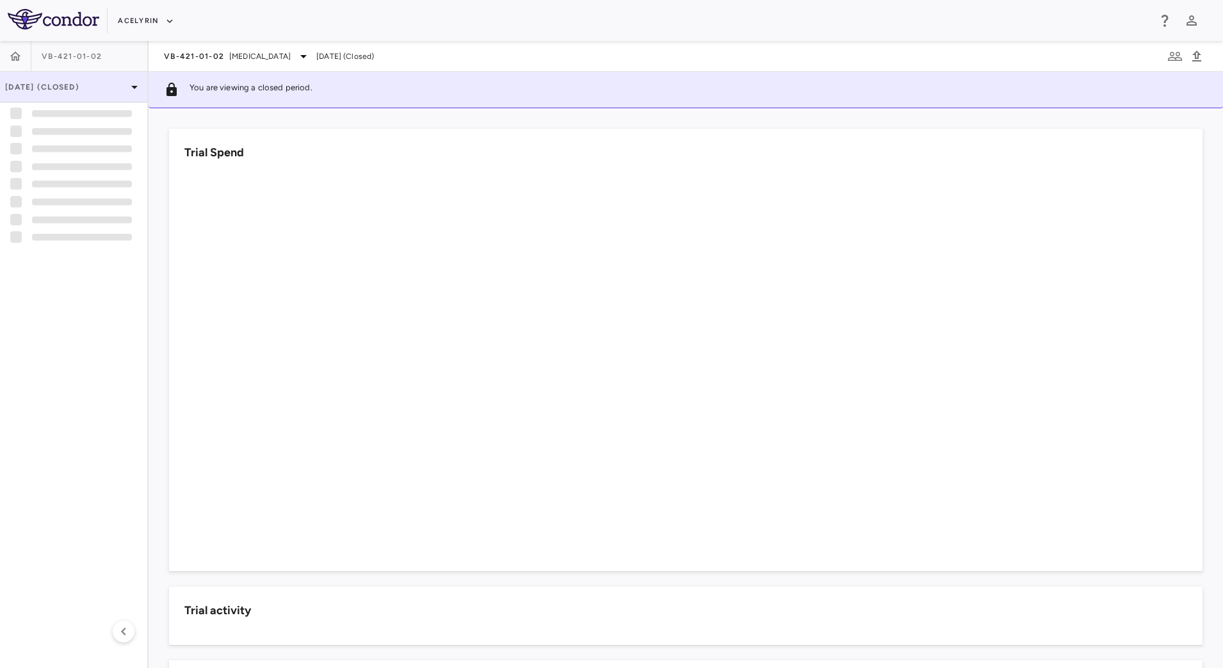
click at [118, 81] on p "Jun 2025 (Closed)" at bounding box center [66, 87] width 122 height 12
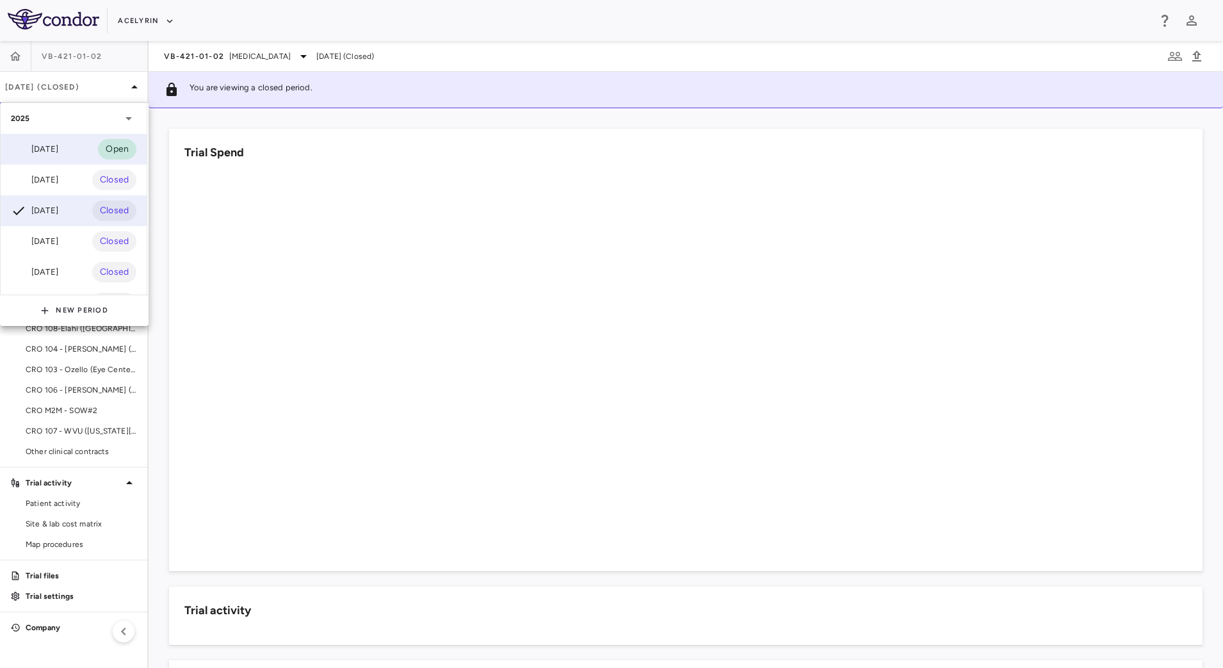
click at [58, 143] on div "Sep 2025" at bounding box center [34, 149] width 47 height 15
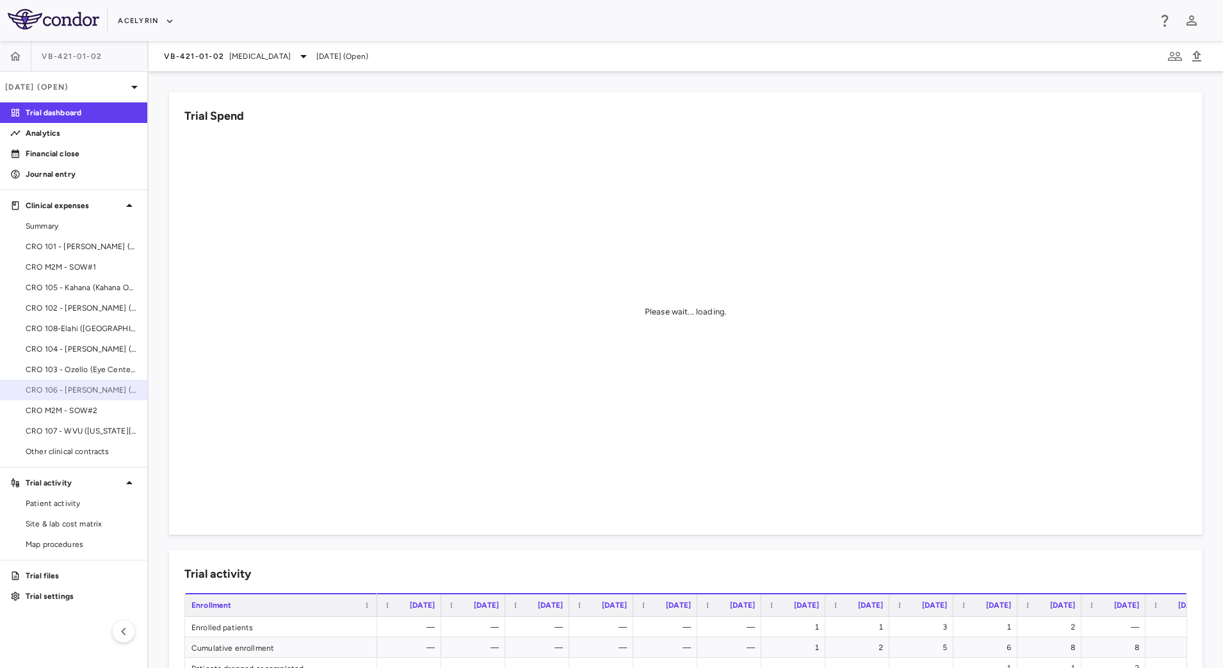
click at [55, 391] on span "CRO 106 - Boyle (Stony Brook Med)" at bounding box center [81, 390] width 111 height 12
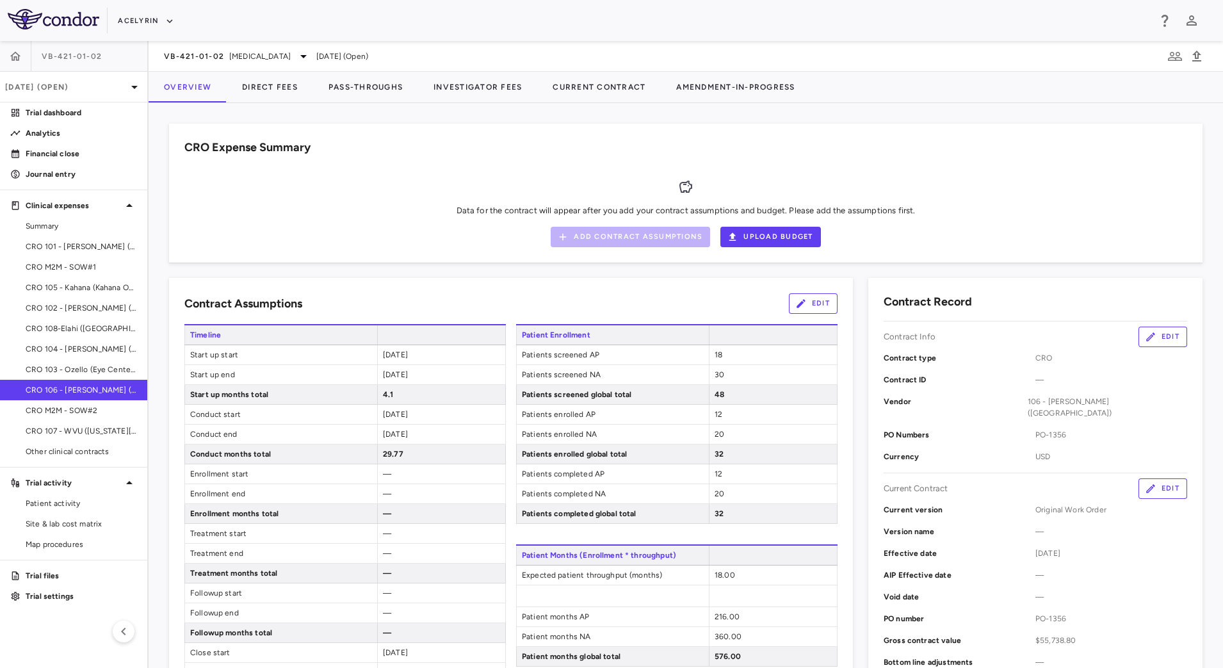
click at [875, 72] on div at bounding box center [1017, 87] width 413 height 31
click at [457, 87] on button "Investigator Fees" at bounding box center [477, 87] width 119 height 31
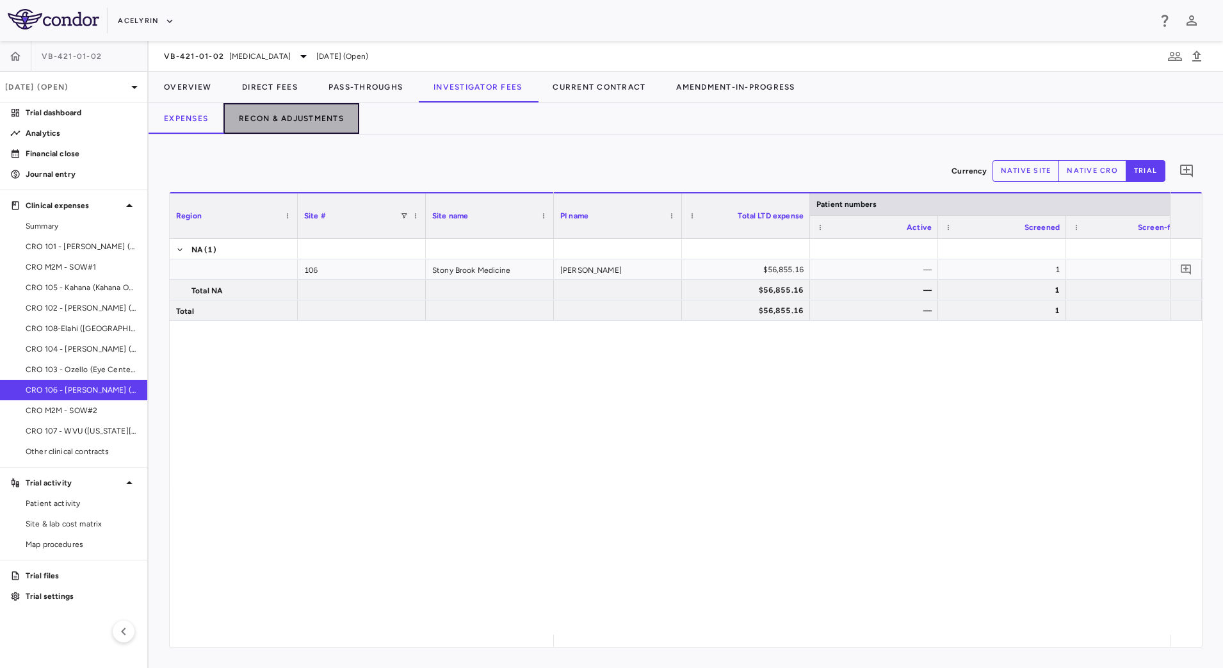
click at [317, 118] on button "Recon & Adjustments" at bounding box center [291, 118] width 136 height 31
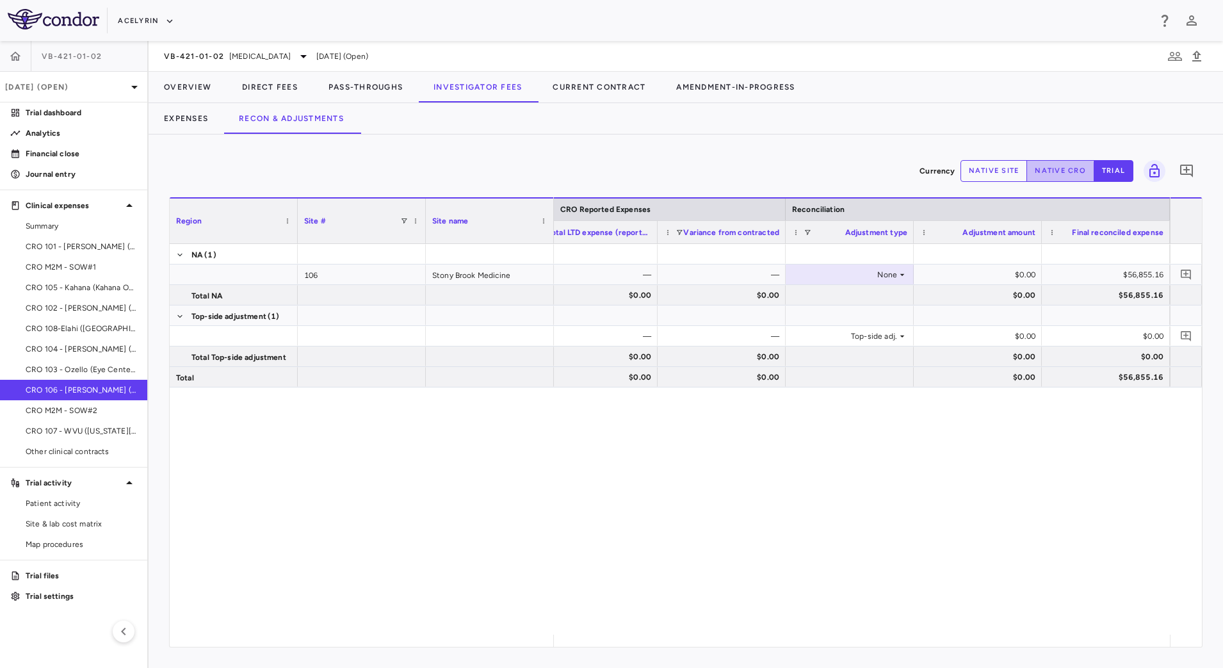
click at [1050, 174] on button "native cro" at bounding box center [1060, 171] width 68 height 22
click at [994, 335] on div "$0.00" at bounding box center [980, 336] width 110 height 20
type input "********"
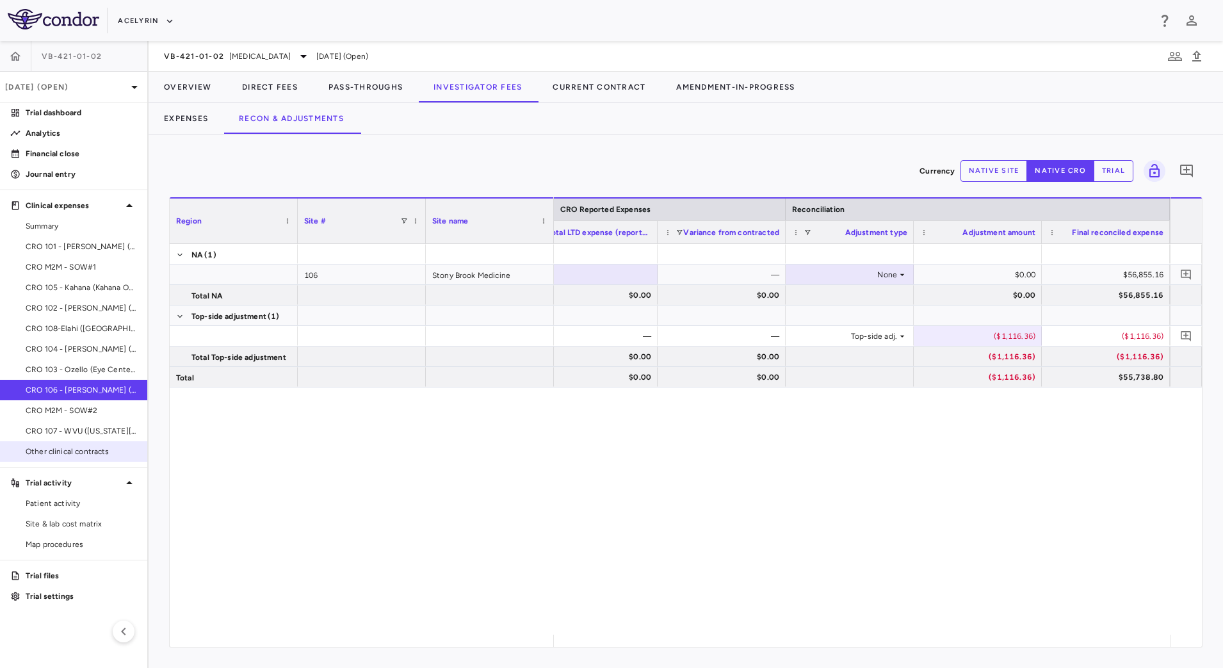
click at [89, 449] on span "Other clinical contracts" at bounding box center [81, 452] width 111 height 12
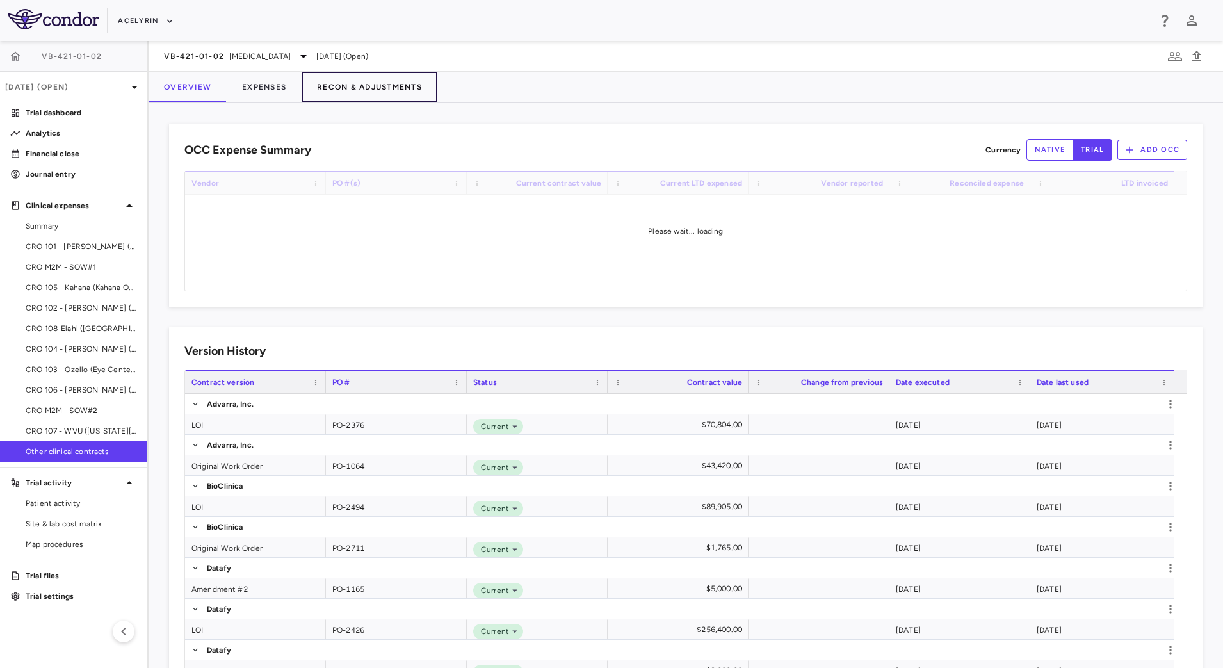
click at [344, 88] on button "Recon & Adjustments" at bounding box center [370, 87] width 136 height 31
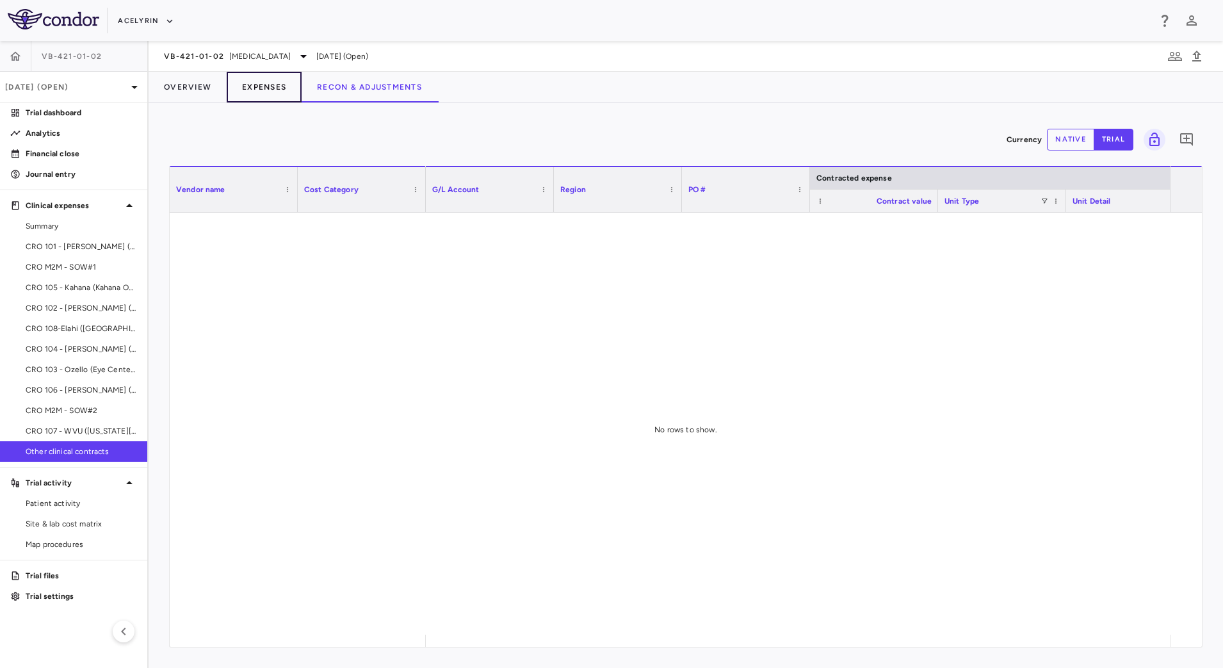
click at [268, 87] on button "Expenses" at bounding box center [264, 87] width 75 height 31
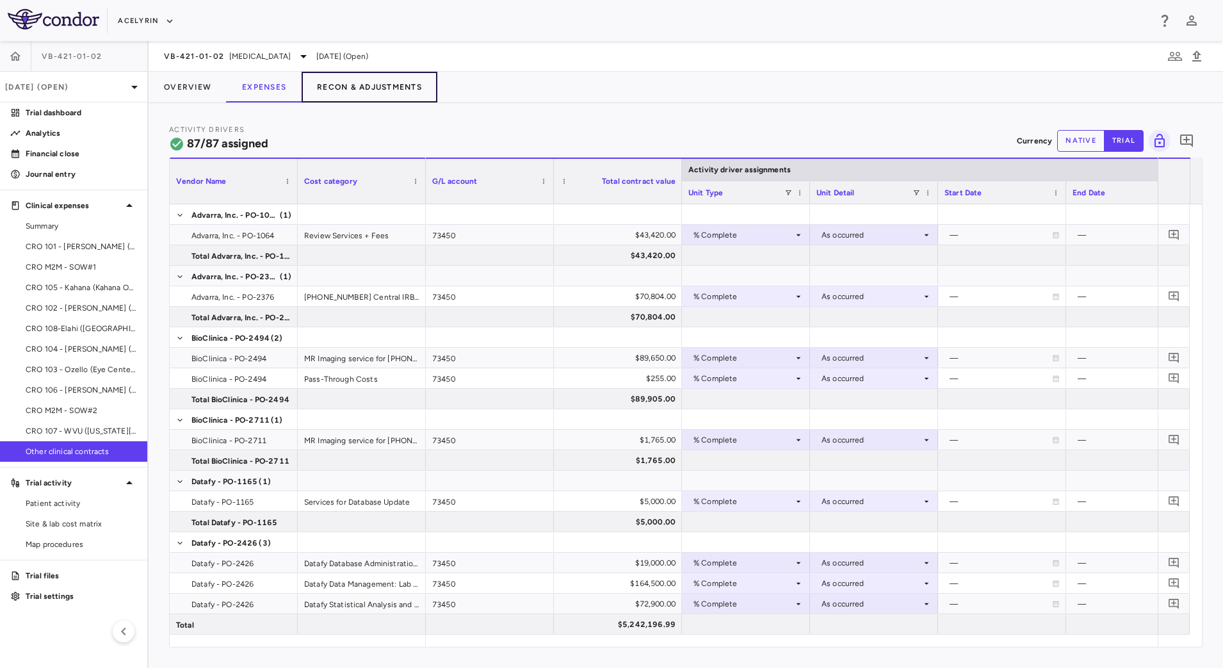
click at [380, 87] on button "Recon & Adjustments" at bounding box center [370, 87] width 136 height 31
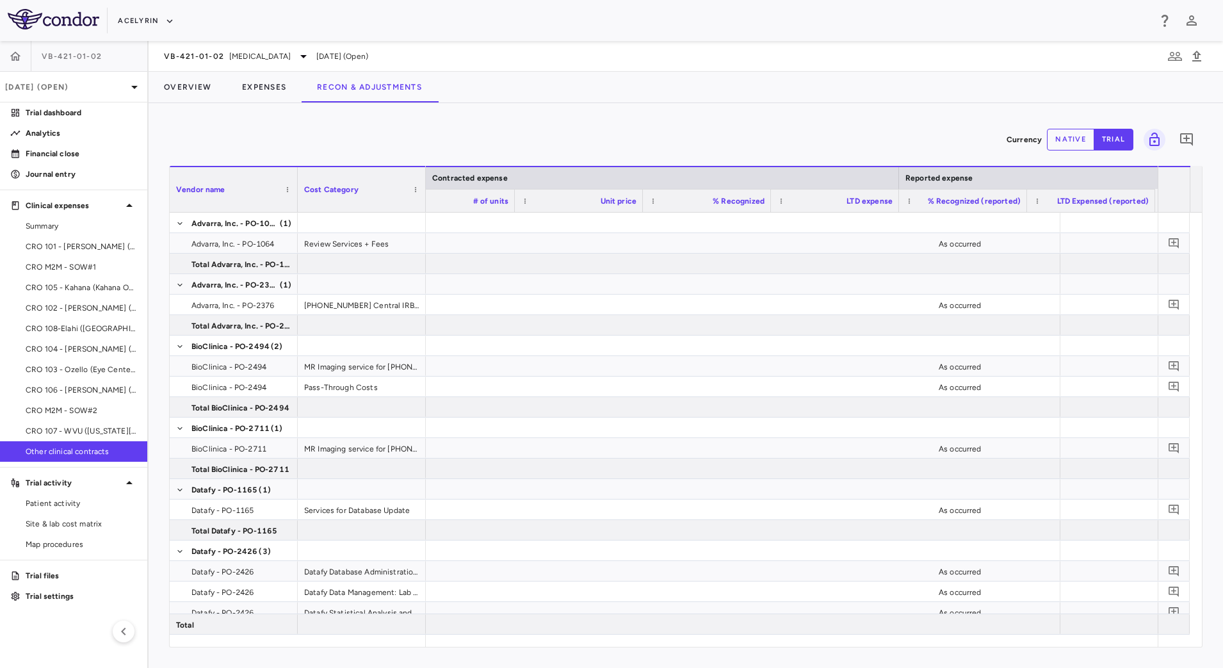
scroll to position [0, 1064]
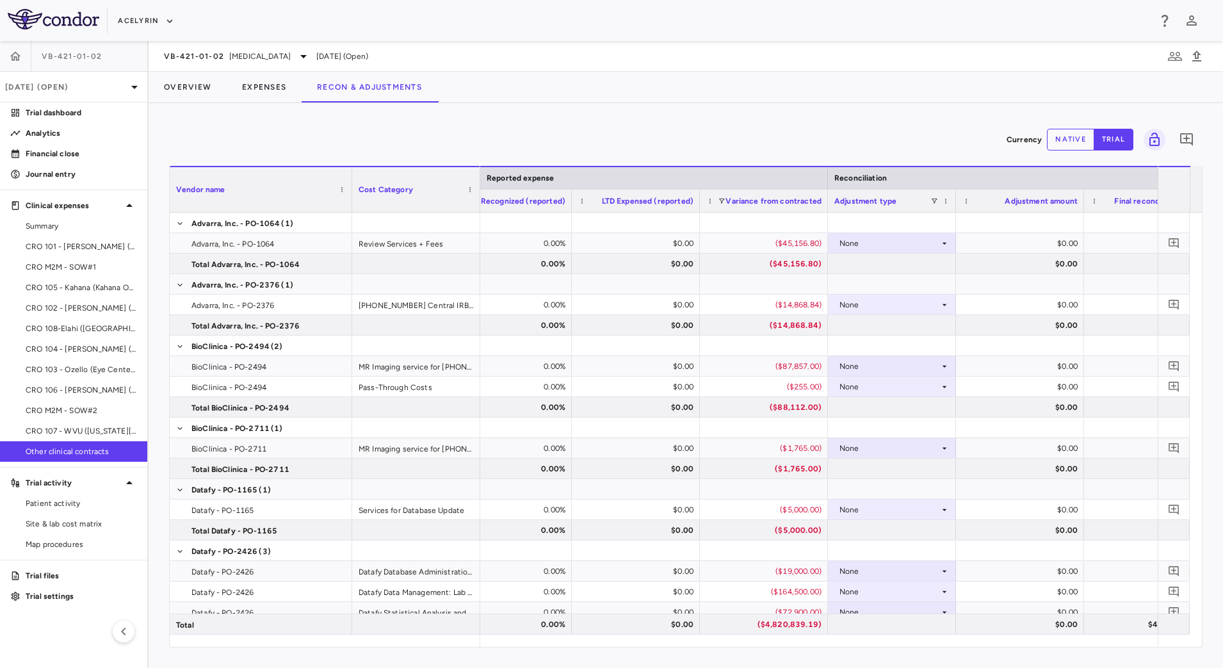
drag, startPoint x: 296, startPoint y: 178, endPoint x: 350, endPoint y: 182, distance: 54.6
click at [350, 182] on div at bounding box center [351, 189] width 5 height 45
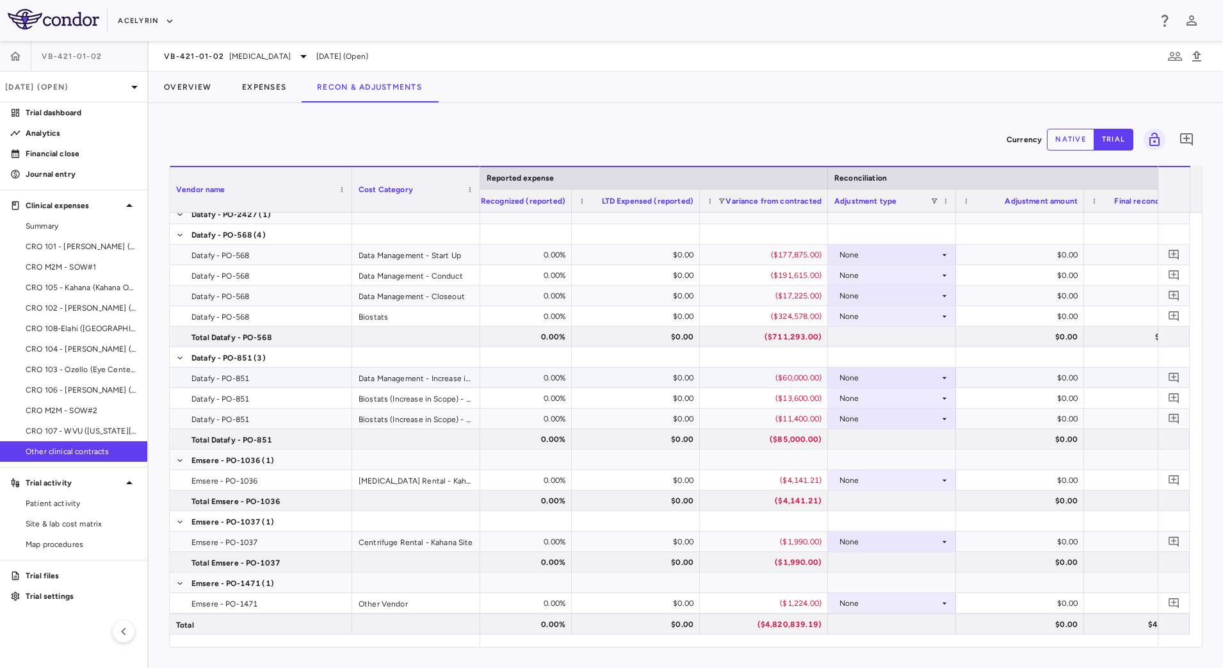
scroll to position [640, 0]
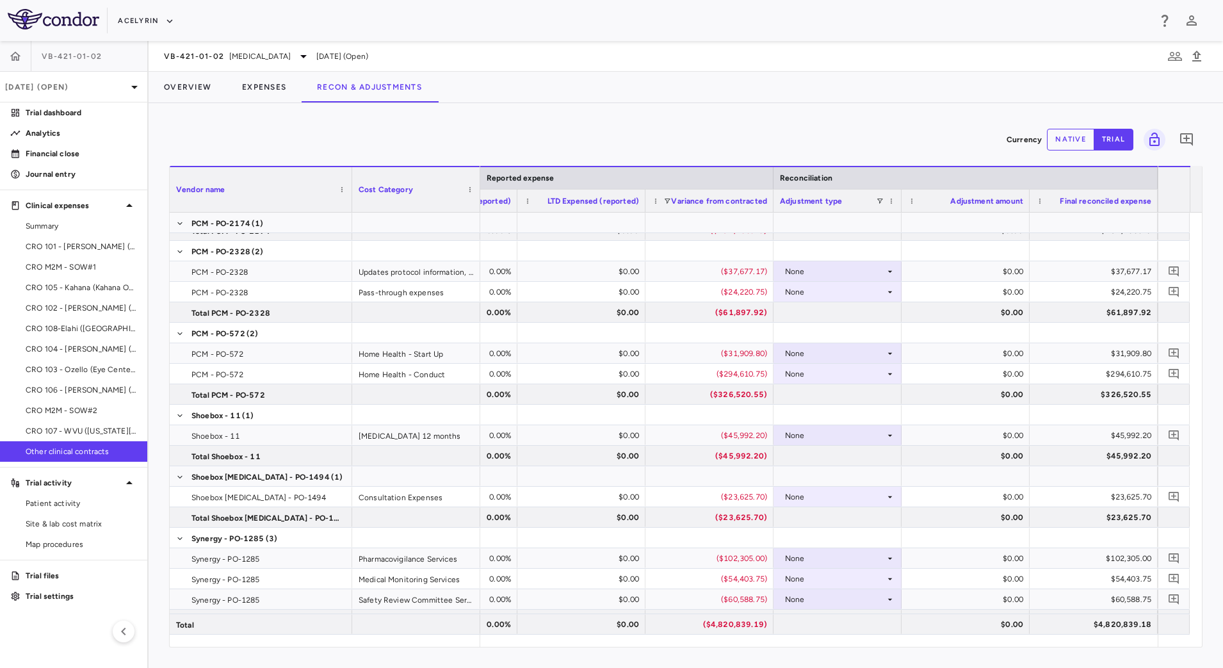
click at [1071, 138] on button "native" at bounding box center [1070, 140] width 47 height 22
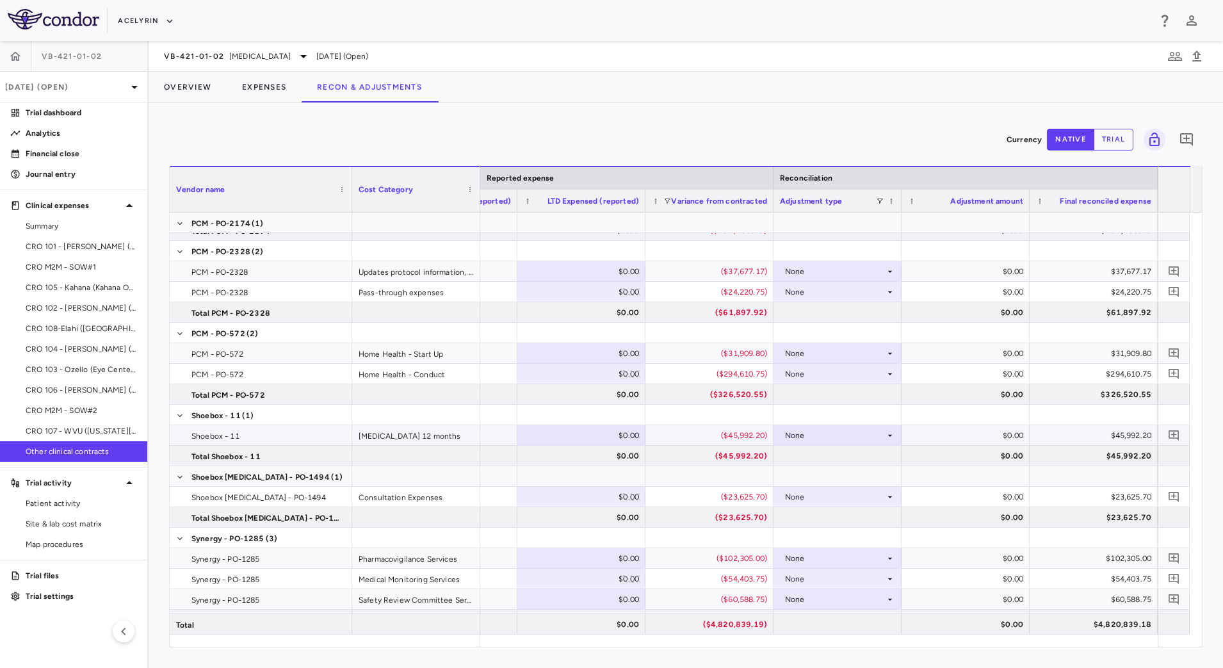
click at [881, 437] on div "None" at bounding box center [835, 435] width 100 height 20
click at [831, 482] on li "Other" at bounding box center [837, 479] width 127 height 19
click at [979, 440] on div "$0.00" at bounding box center [968, 435] width 110 height 20
type input "****"
click at [987, 435] on div "$0.20" at bounding box center [968, 435] width 110 height 20
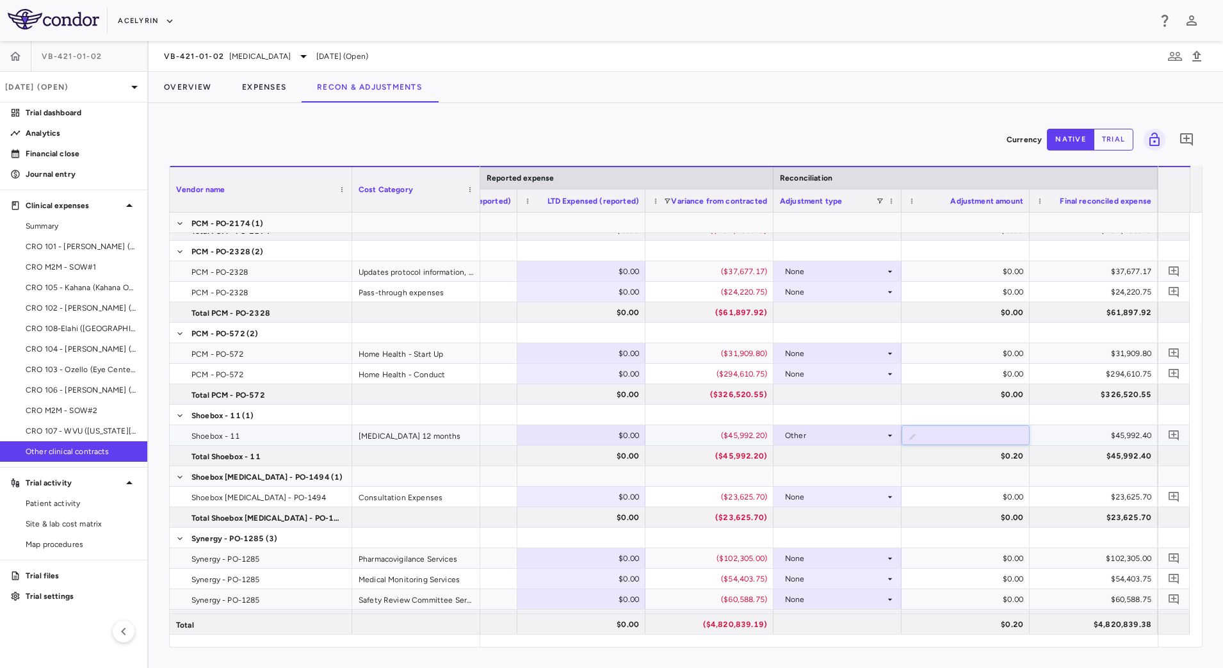
click at [999, 438] on input "***" at bounding box center [975, 436] width 108 height 21
type input "****"
click at [887, 434] on icon at bounding box center [890, 435] width 10 height 10
click at [908, 126] on div at bounding box center [611, 334] width 1223 height 668
click at [65, 136] on p "Analytics" at bounding box center [81, 133] width 111 height 12
